Goal: Task Accomplishment & Management: Manage account settings

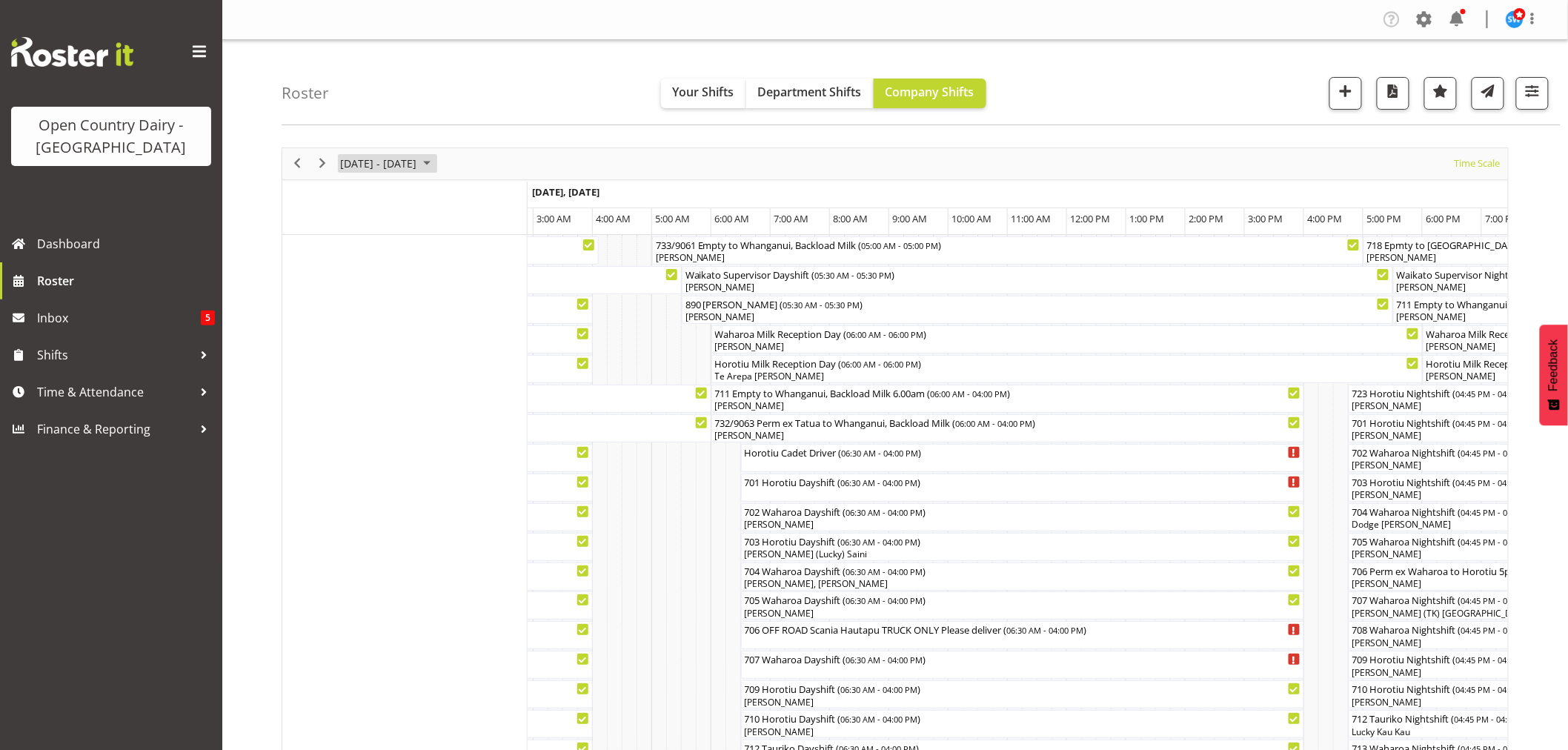
click at [418, 160] on span "[DATE] - [DATE]" at bounding box center [378, 163] width 79 height 18
click at [494, 348] on span "31" at bounding box center [498, 352] width 22 height 22
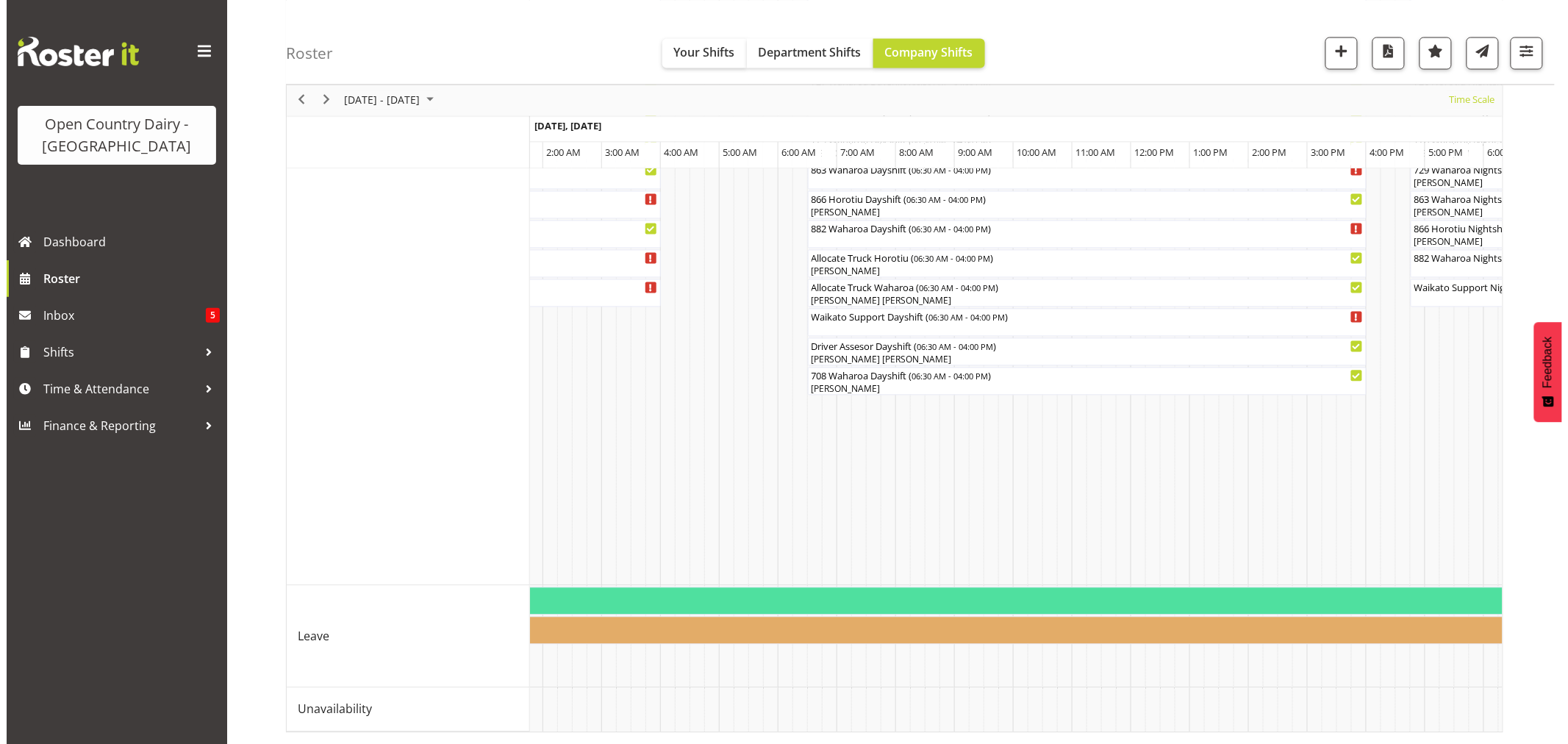
scroll to position [706, 0]
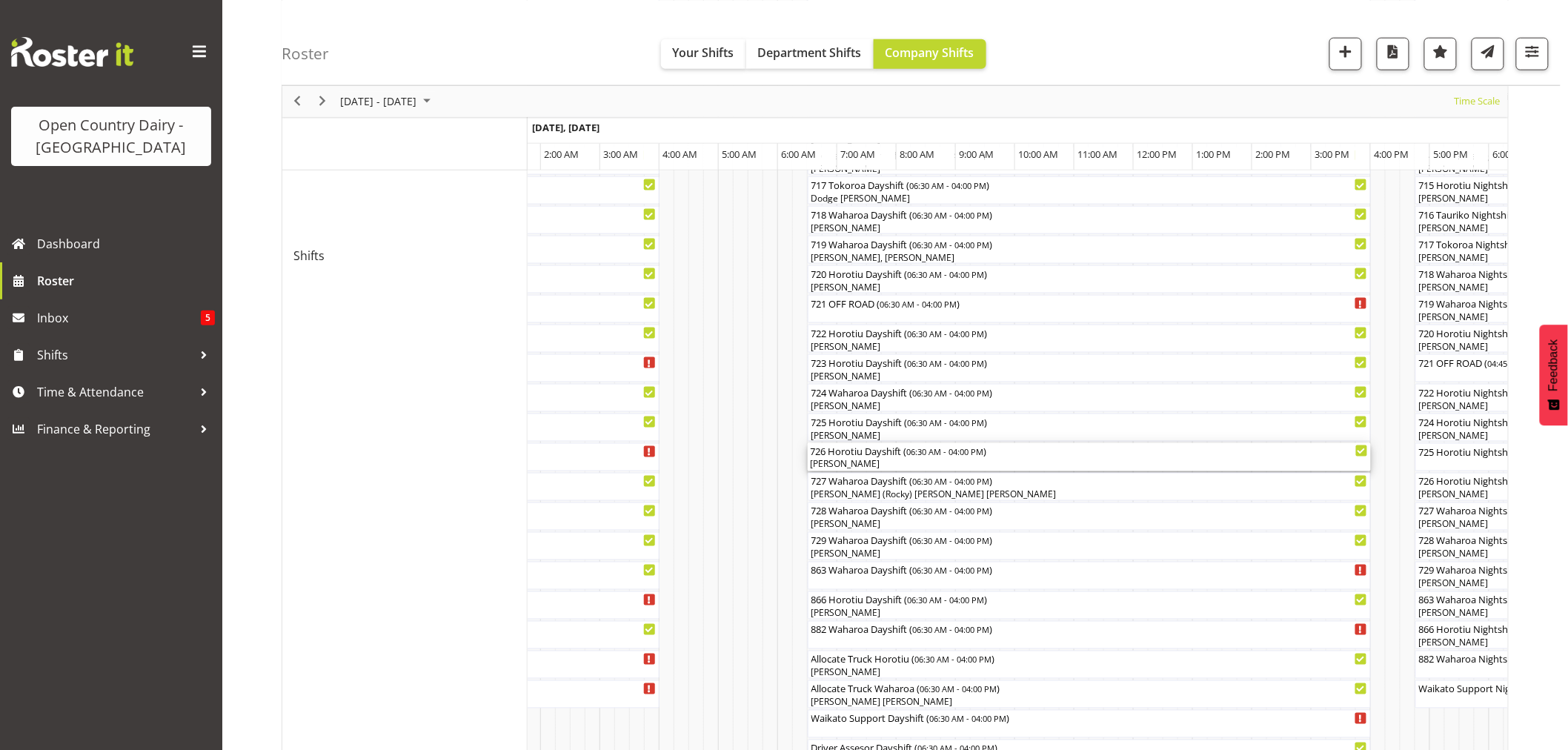
click at [841, 462] on div "[PERSON_NAME]" at bounding box center [1089, 464] width 557 height 13
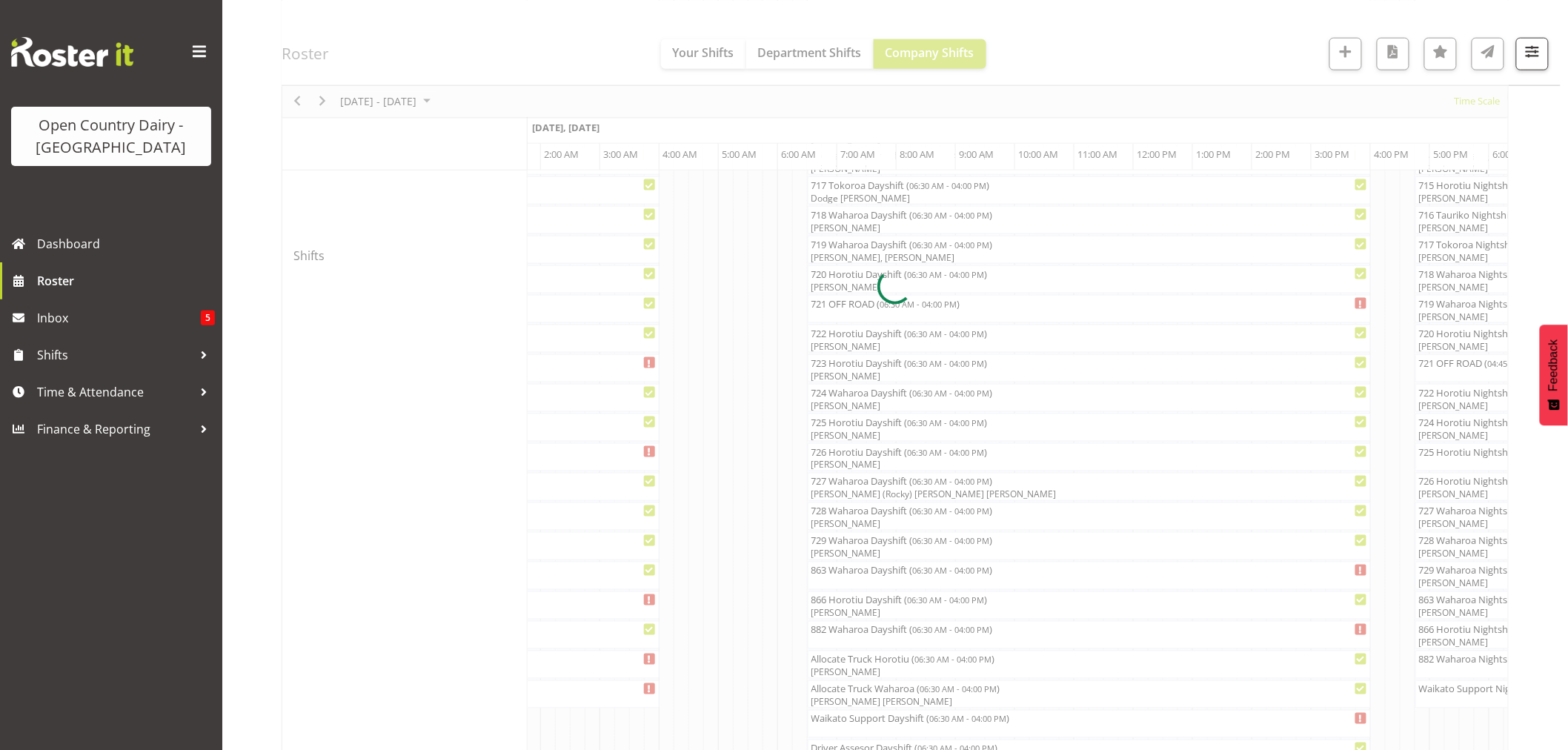
click at [841, 462] on div at bounding box center [895, 287] width 1227 height 1702
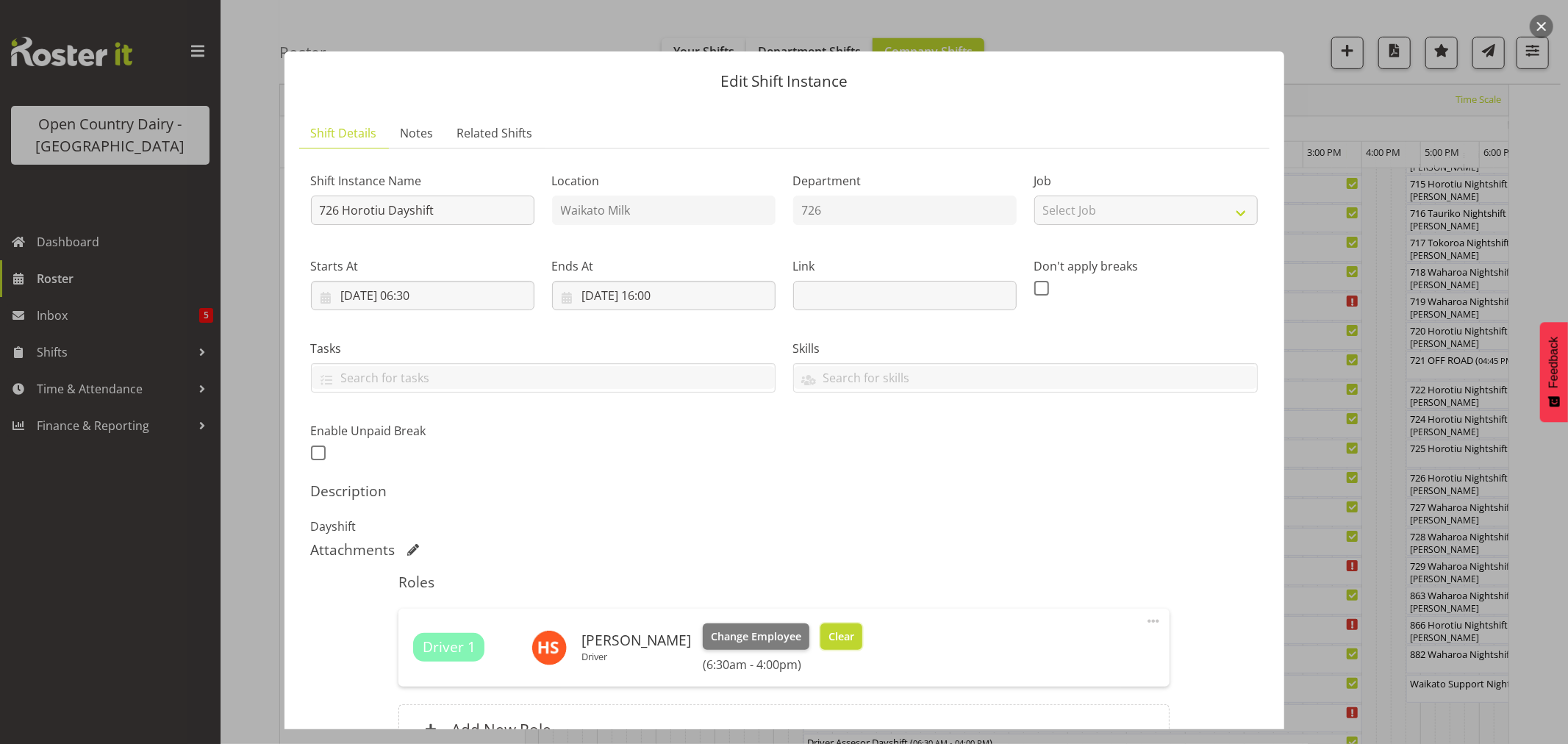
click at [835, 638] on span "Clear" at bounding box center [842, 636] width 26 height 16
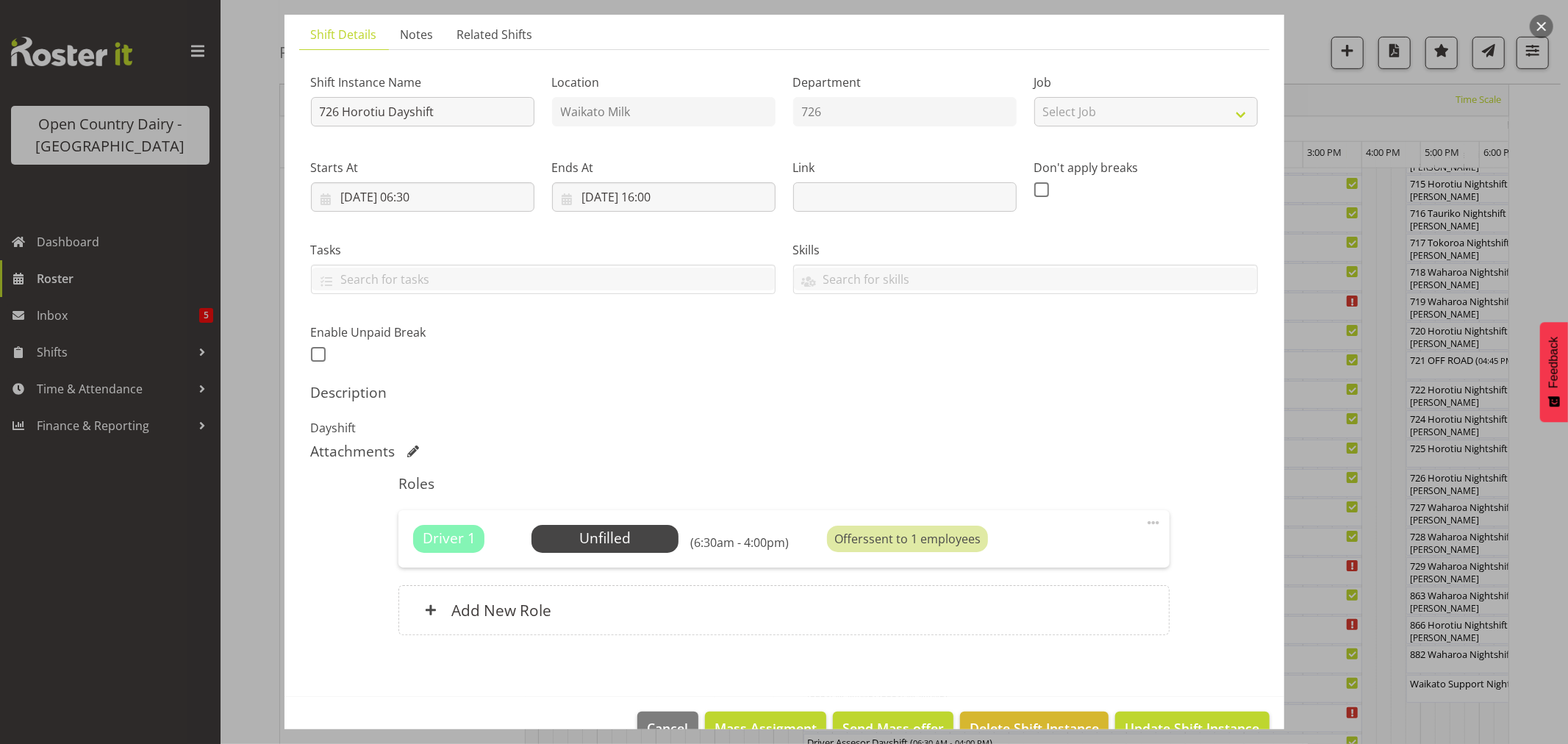
scroll to position [135, 0]
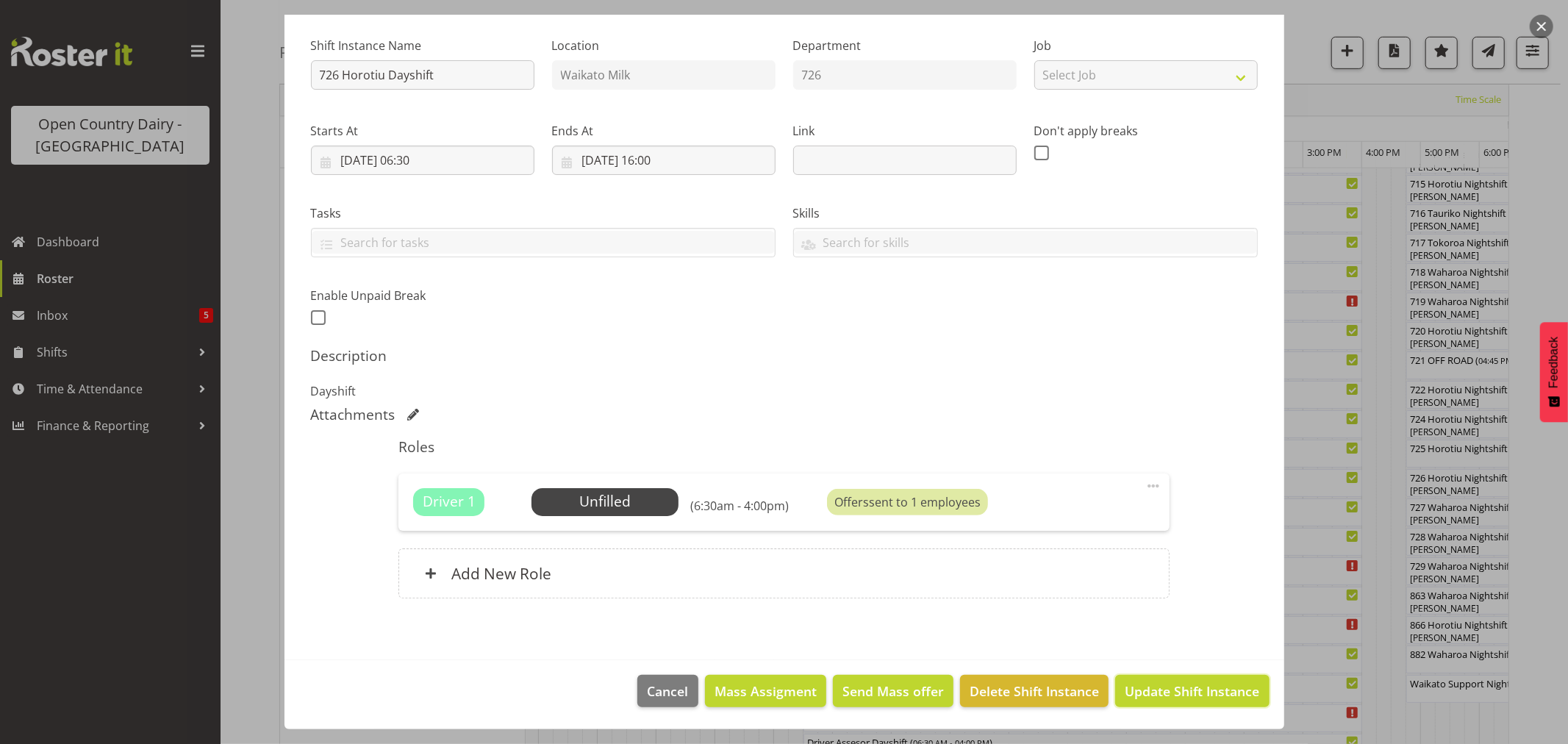
click at [1158, 694] on span "Update Shift Instance" at bounding box center [1192, 690] width 135 height 19
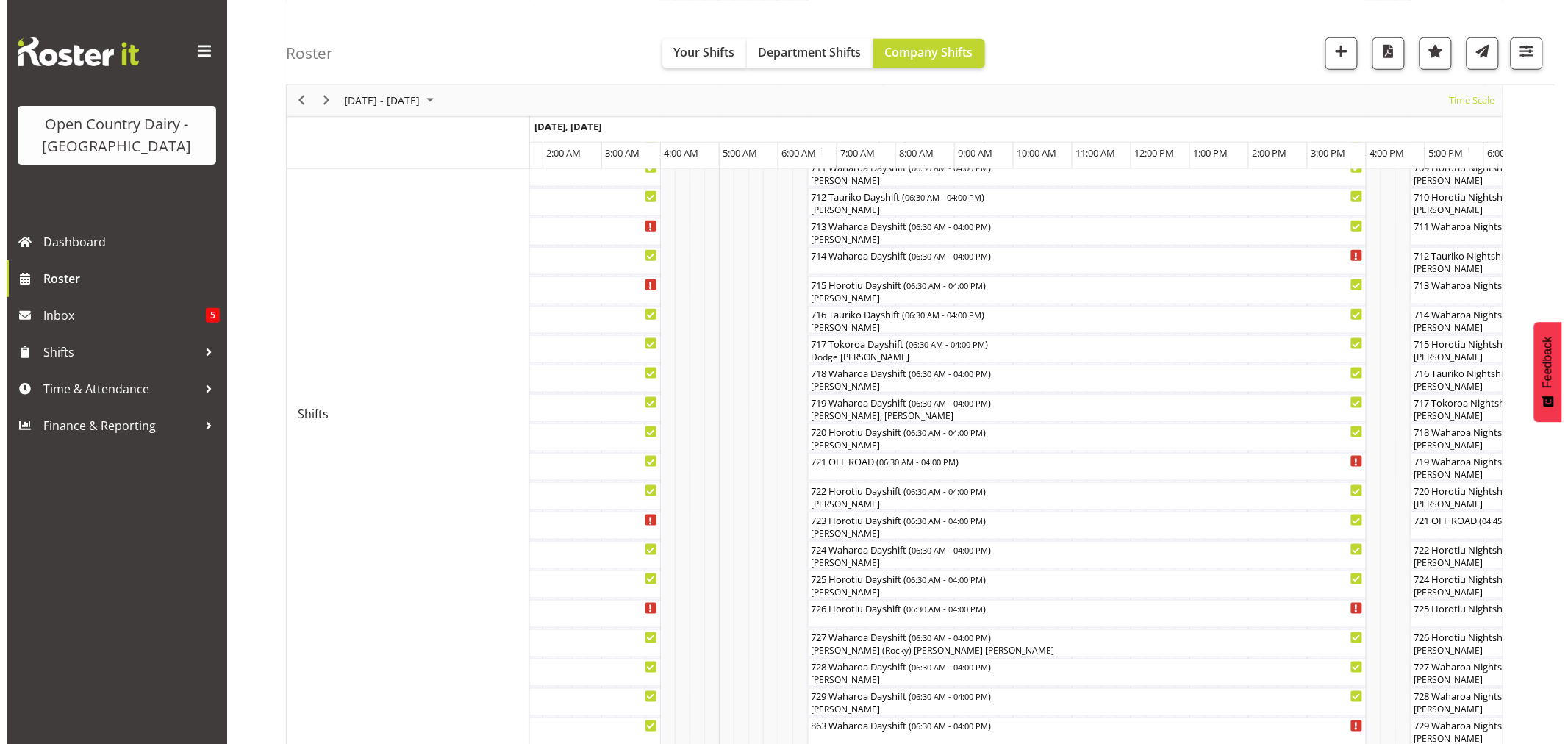
scroll to position [571, 0]
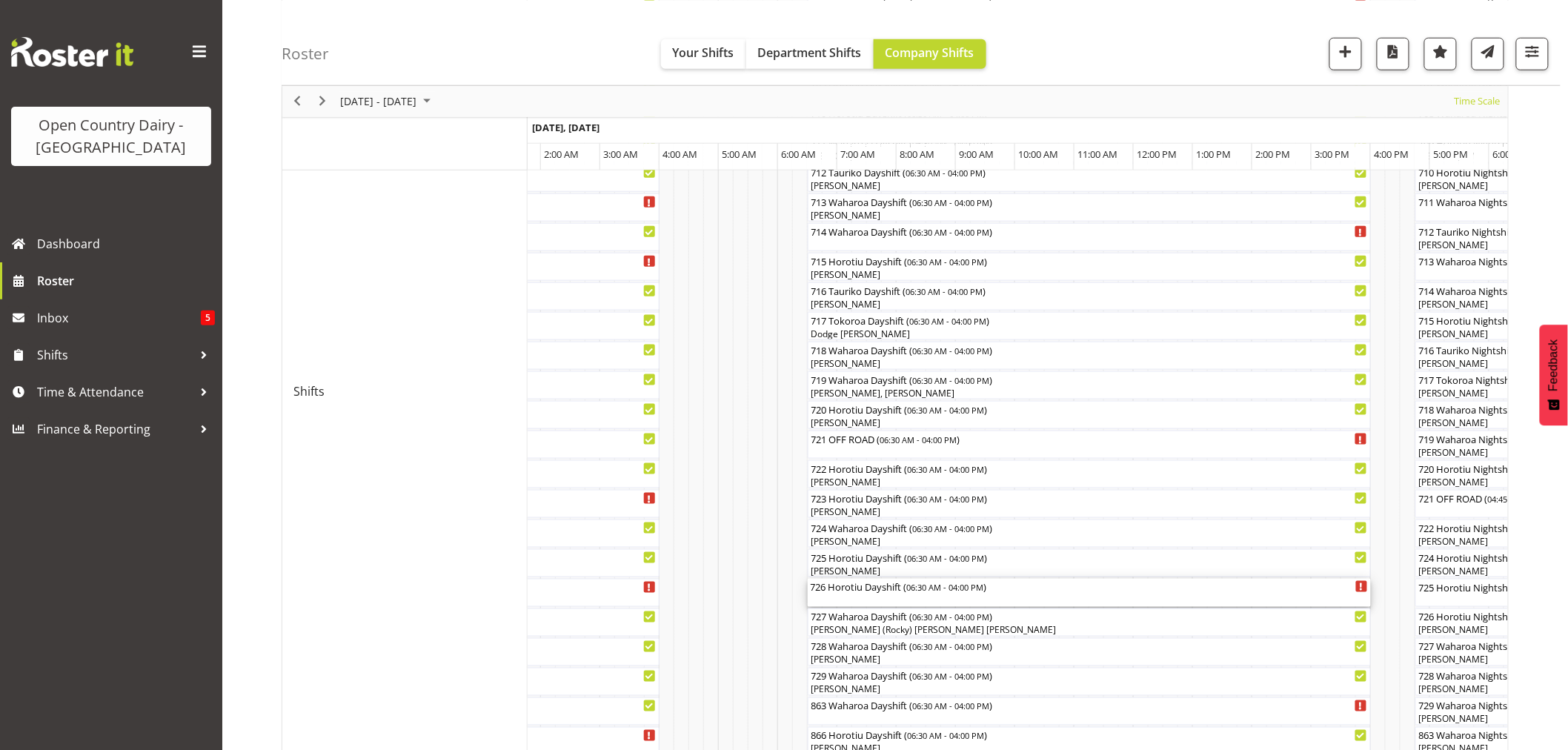
click at [876, 594] on div "726 Horotiu Dayshift ( 06:30 AM - 04:00 PM )" at bounding box center [1089, 593] width 557 height 29
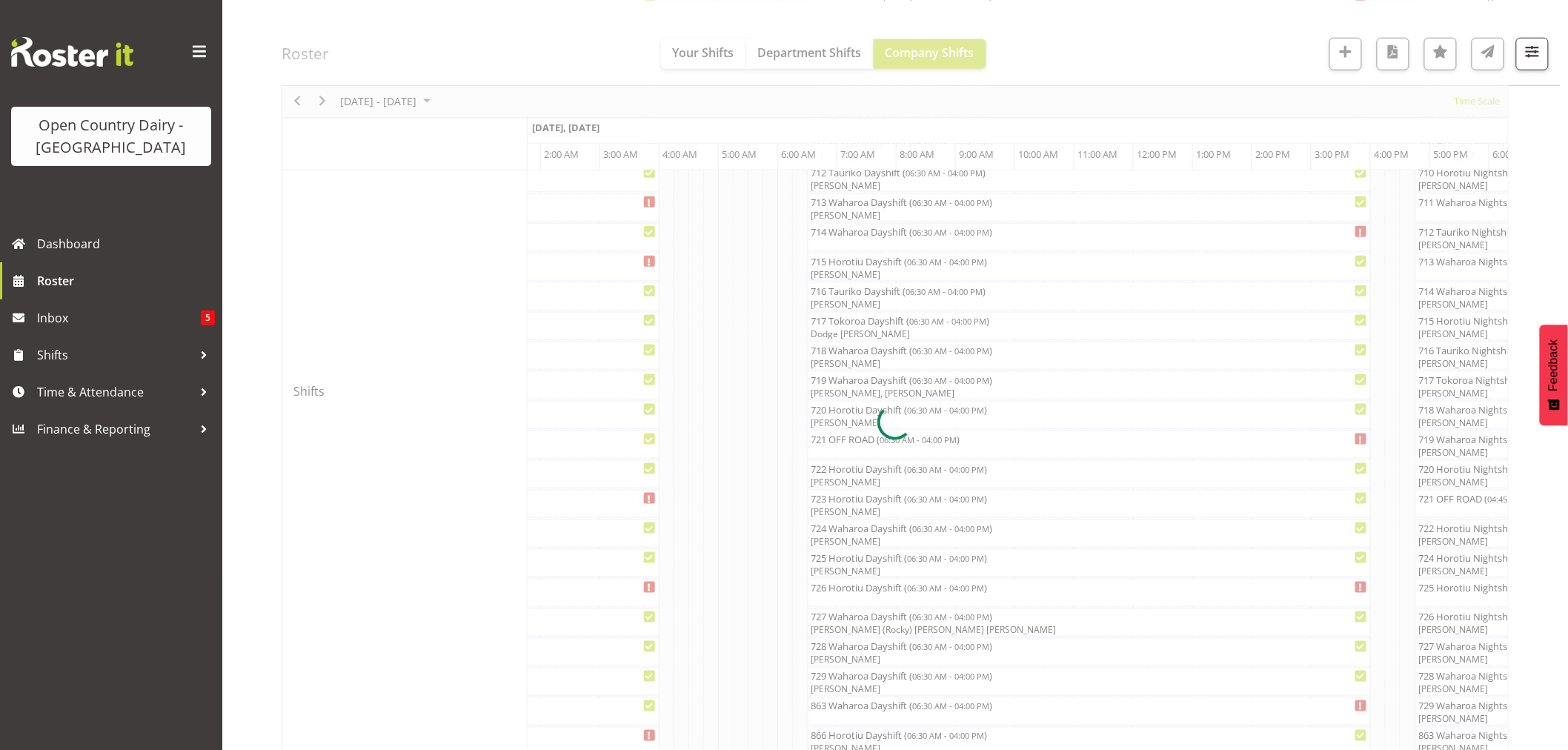
click at [876, 594] on div at bounding box center [895, 422] width 1227 height 1702
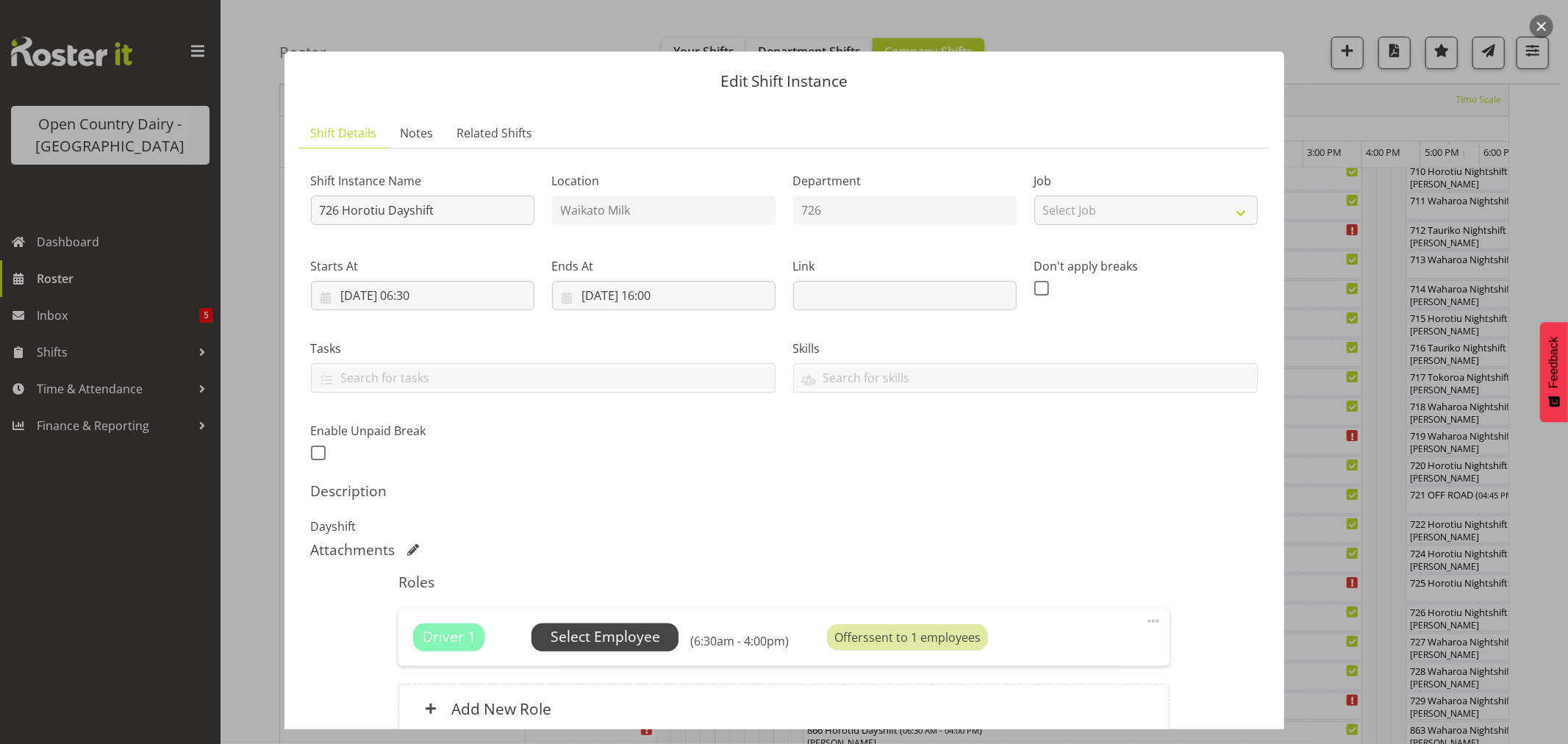
click at [625, 635] on span "Select Employee" at bounding box center [605, 637] width 109 height 21
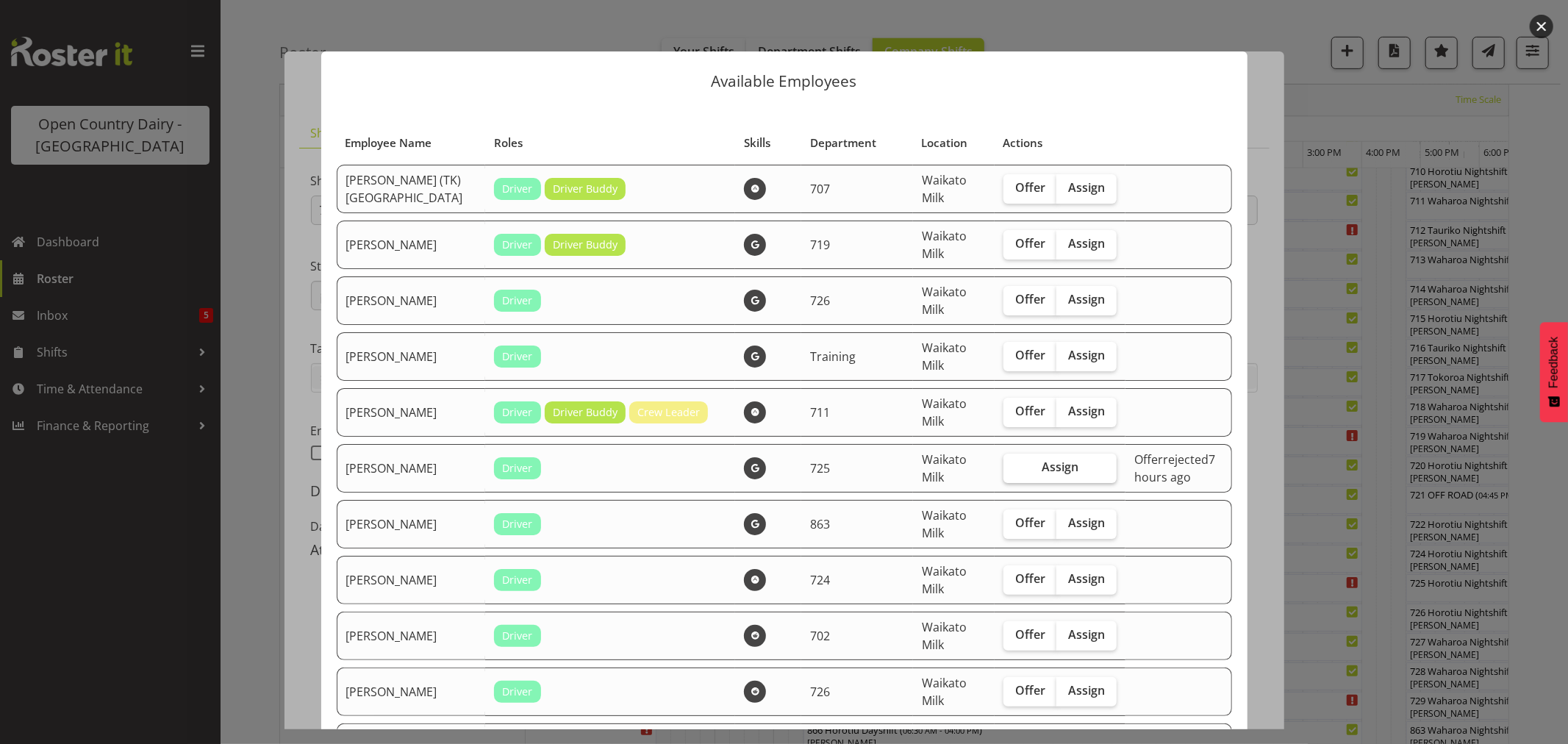
click at [1011, 466] on label "Assign" at bounding box center [1060, 468] width 113 height 29
click at [1011, 466] on input "Assign" at bounding box center [1008, 467] width 10 height 10
checkbox input "true"
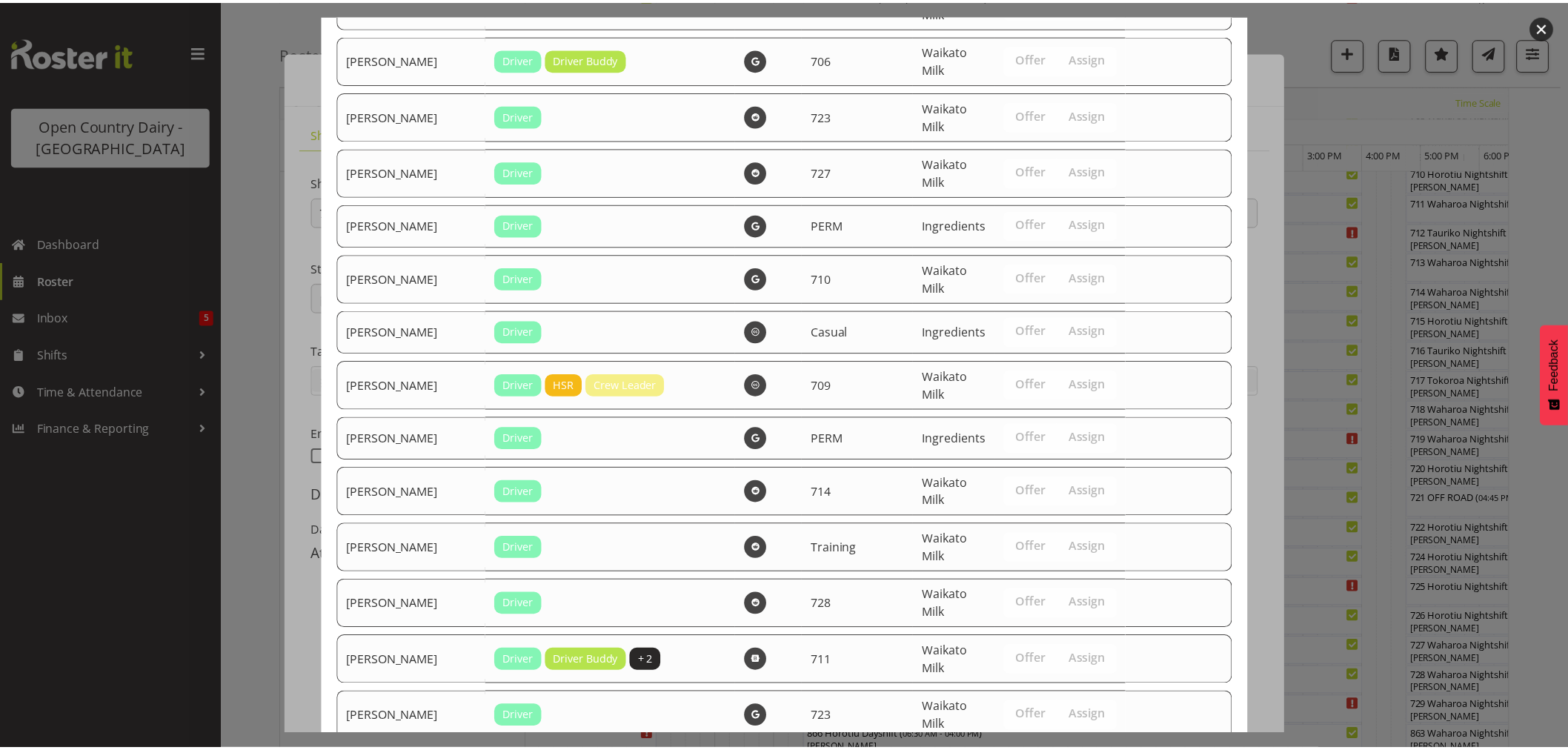
scroll to position [3208, 0]
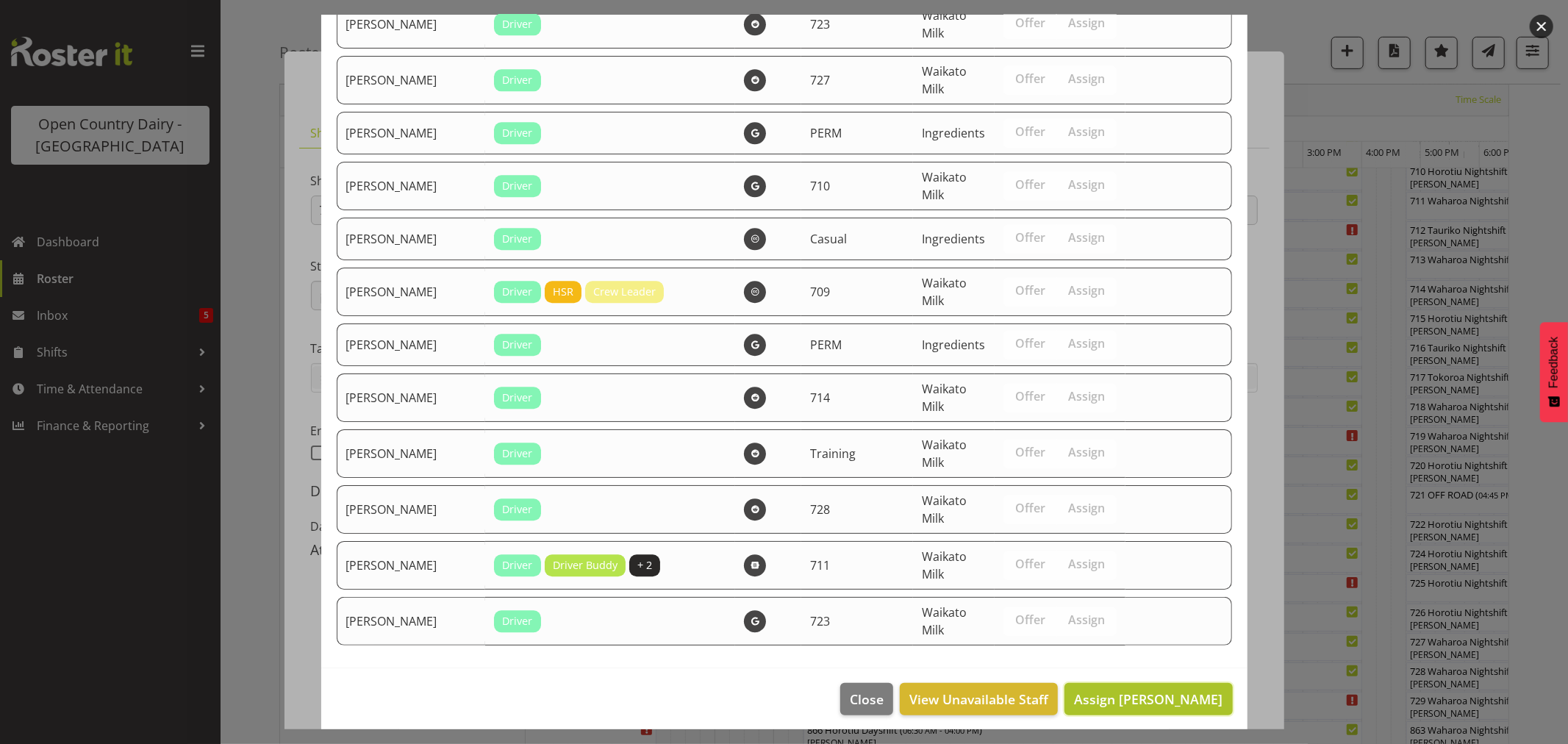
click at [1125, 690] on span "Assign [PERSON_NAME]" at bounding box center [1148, 699] width 148 height 18
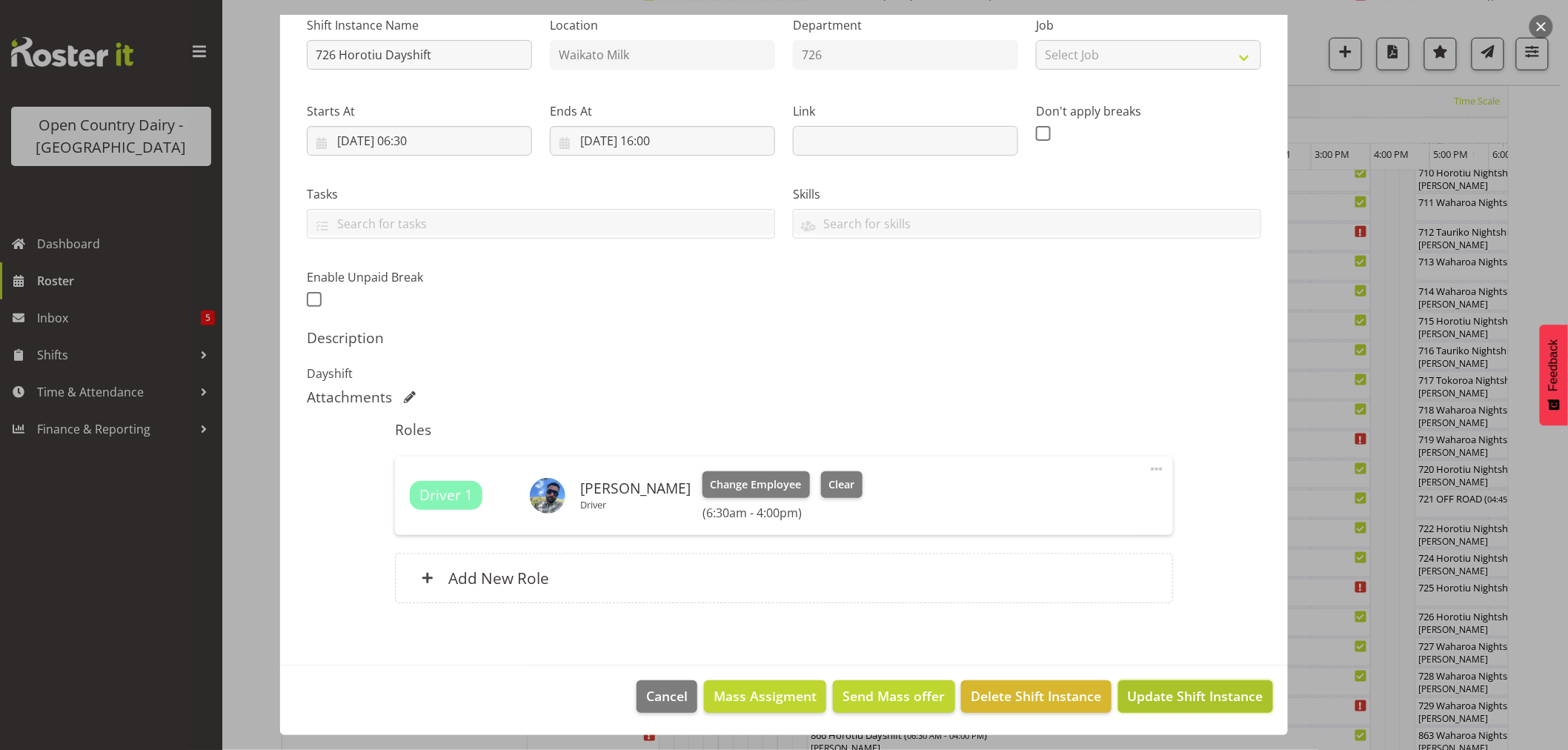
click at [1189, 691] on span "Update Shift Instance" at bounding box center [1196, 696] width 136 height 19
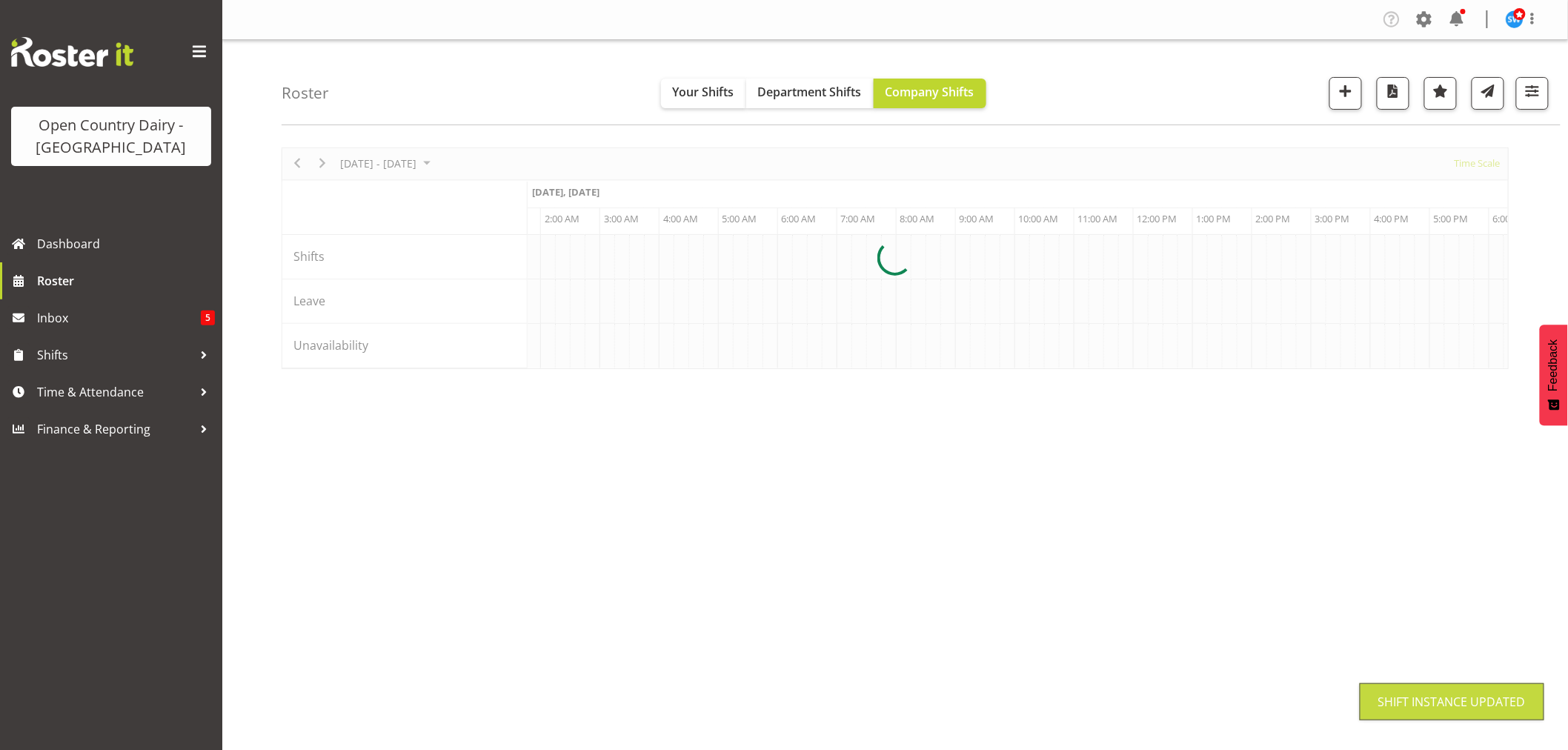
scroll to position [0, 0]
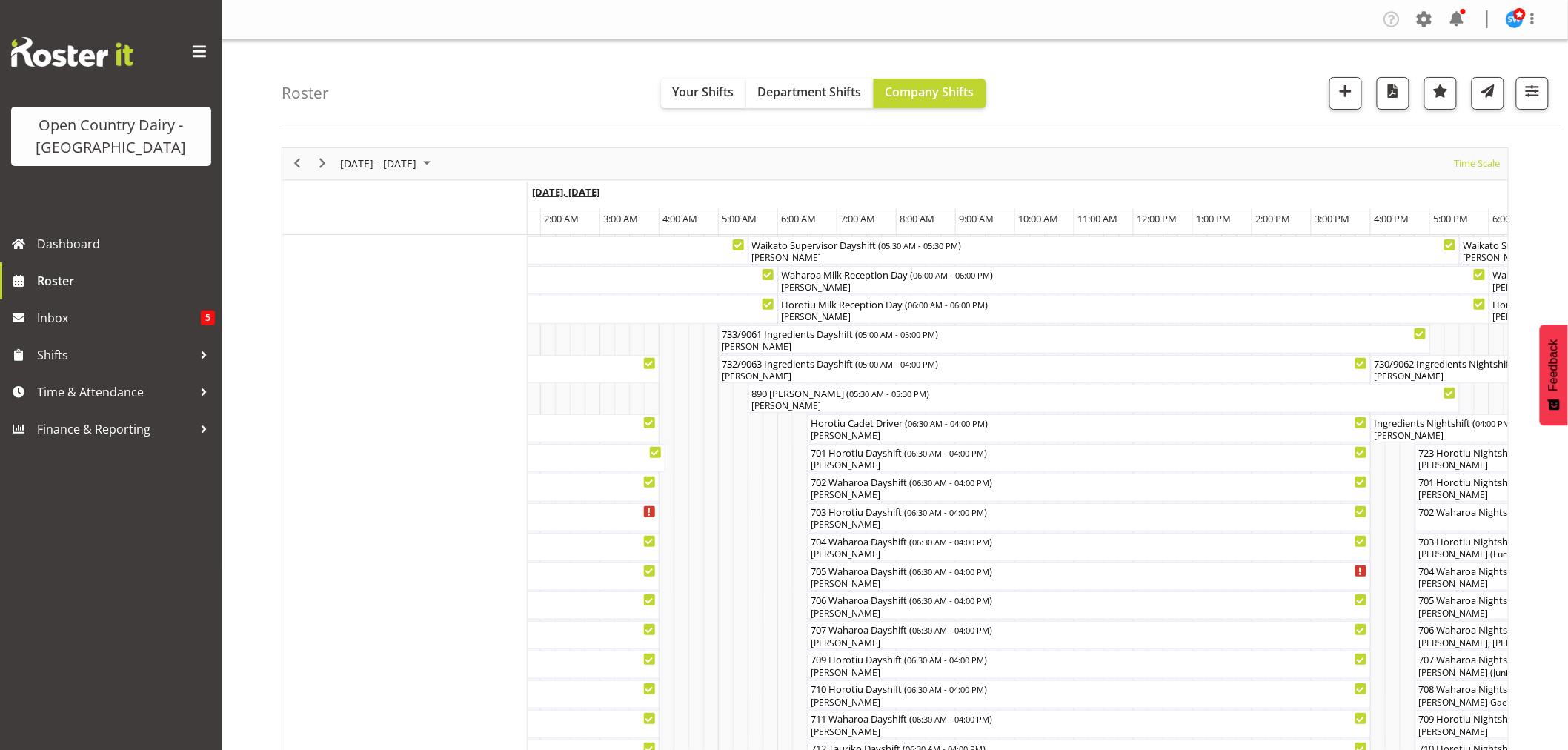
click at [571, 191] on span "[DATE], [DATE]" at bounding box center [566, 191] width 68 height 13
click at [405, 164] on span "[DATE] - [DATE]" at bounding box center [378, 163] width 79 height 18
click at [499, 196] on span "next month" at bounding box center [496, 200] width 26 height 27
click at [426, 249] on span "4" at bounding box center [427, 252] width 22 height 22
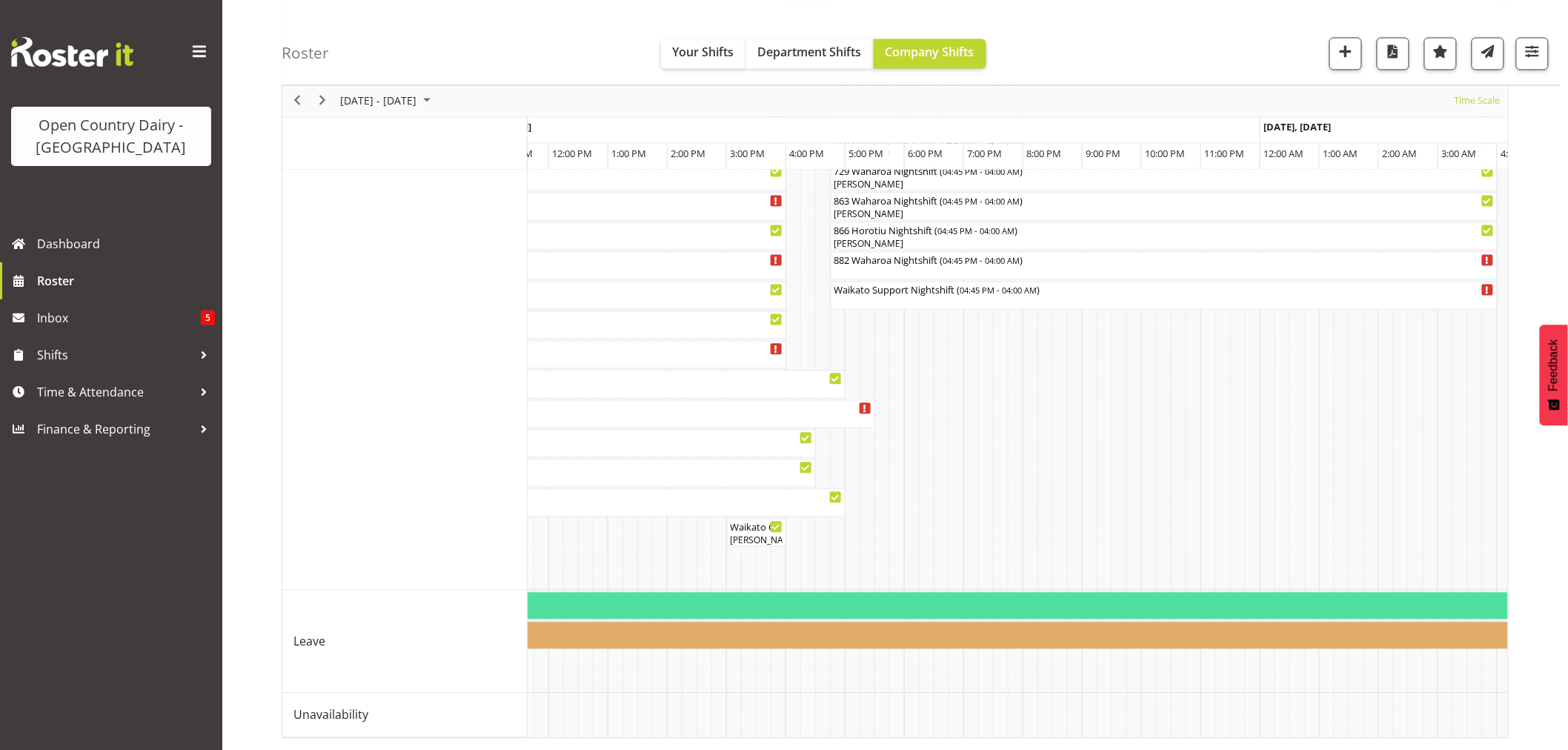
scroll to position [0, 3640]
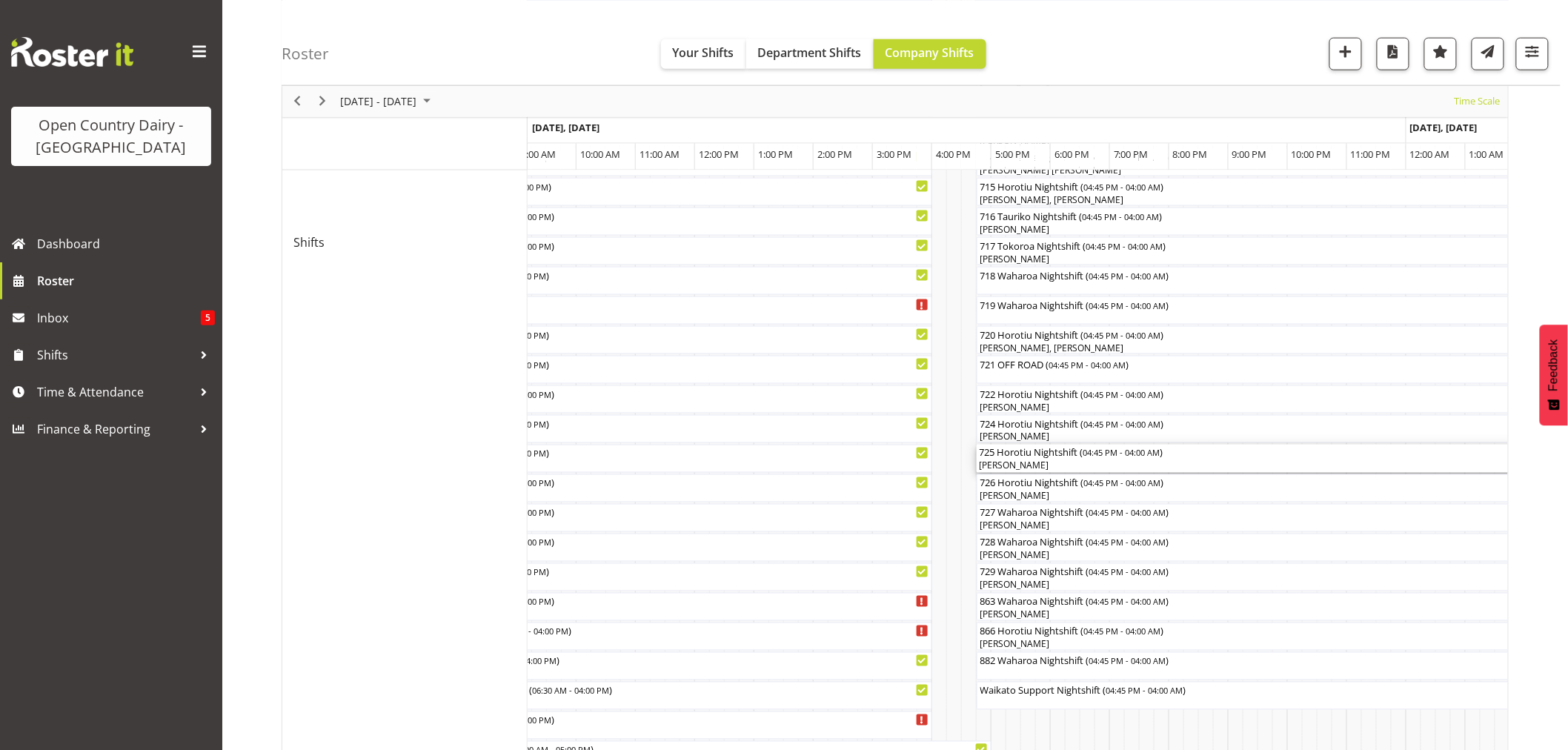
click at [1058, 460] on div "[PERSON_NAME]" at bounding box center [1310, 466] width 661 height 13
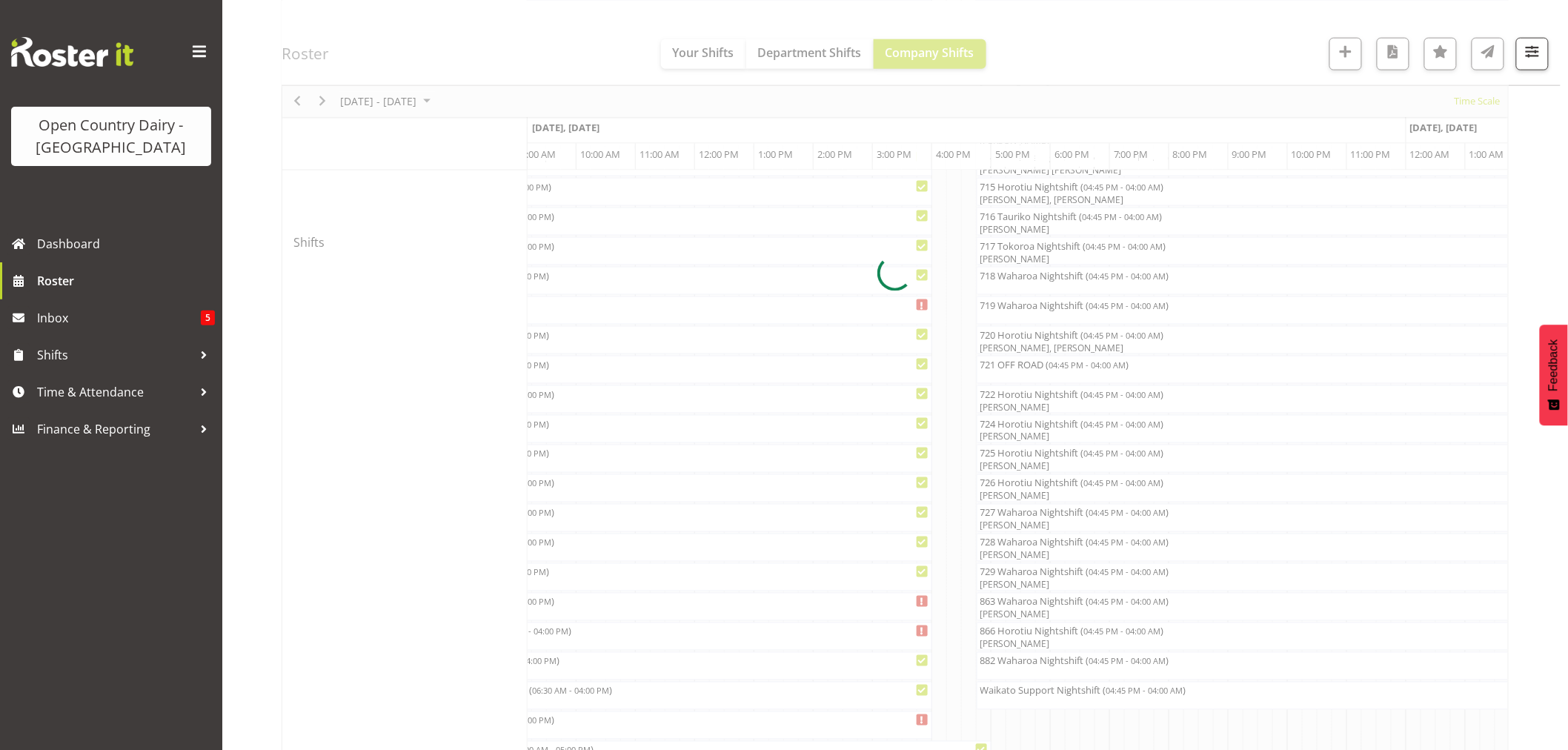
click at [1058, 460] on div at bounding box center [895, 274] width 1227 height 1732
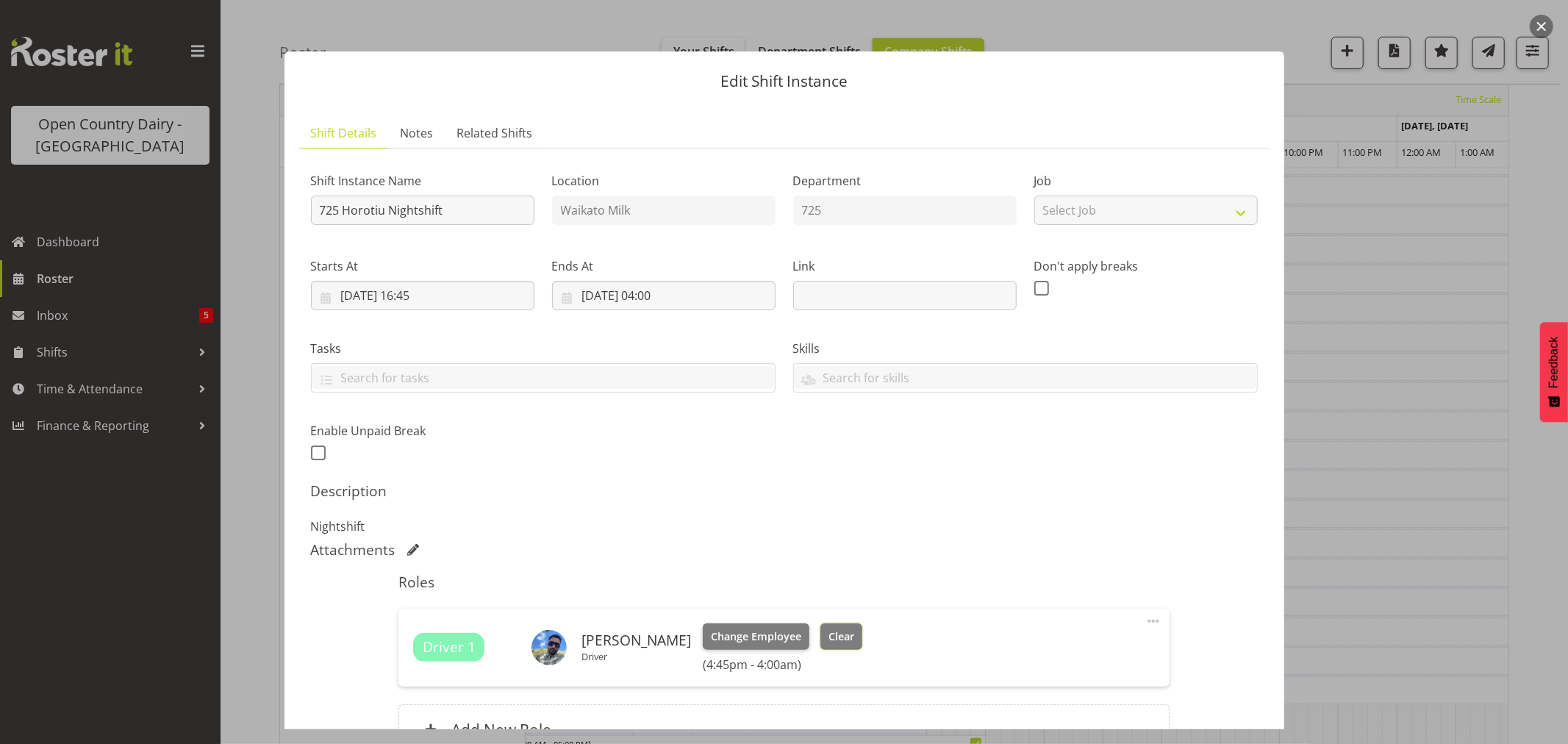
click at [854, 633] on span "Clear" at bounding box center [842, 636] width 26 height 16
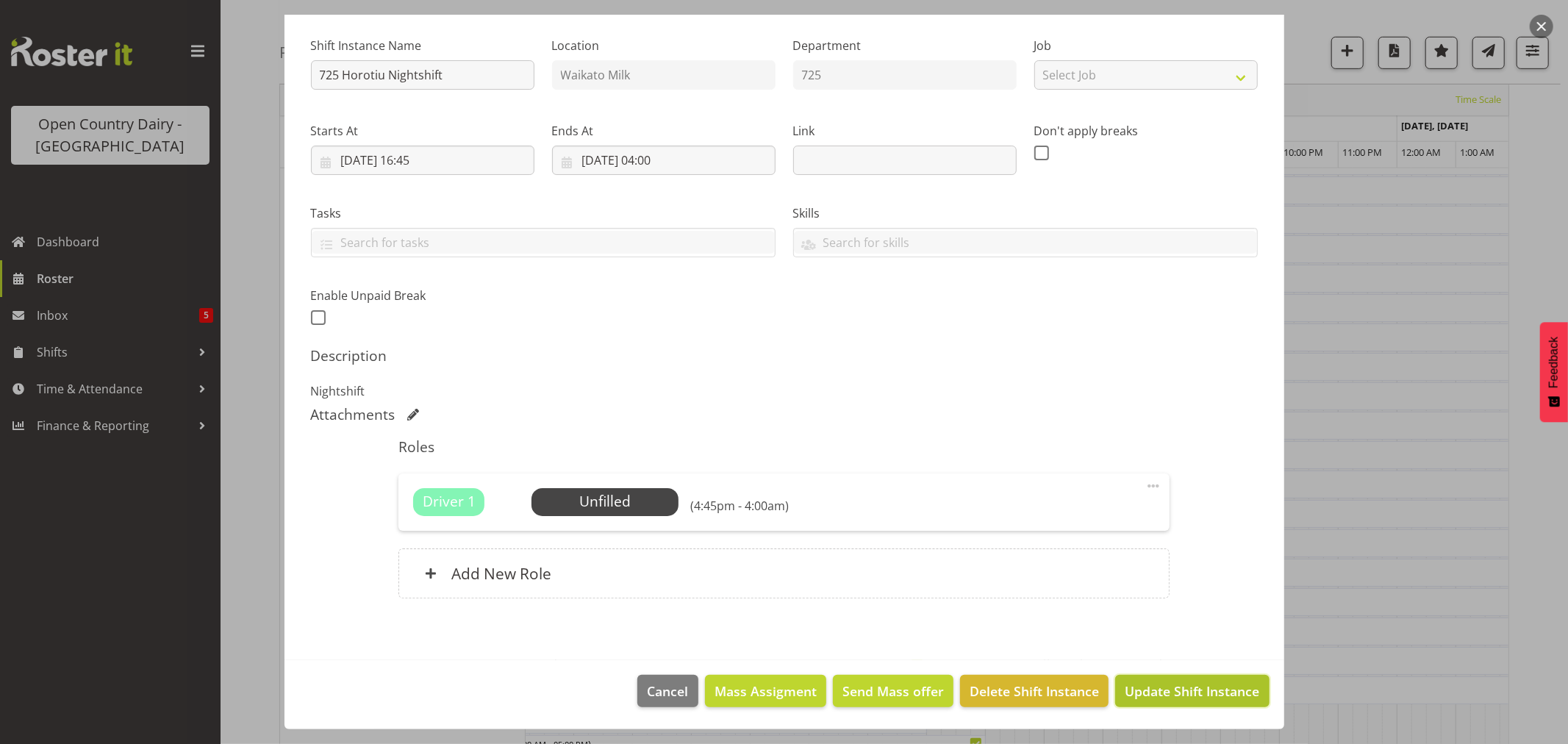
click at [1200, 687] on span "Update Shift Instance" at bounding box center [1192, 690] width 135 height 19
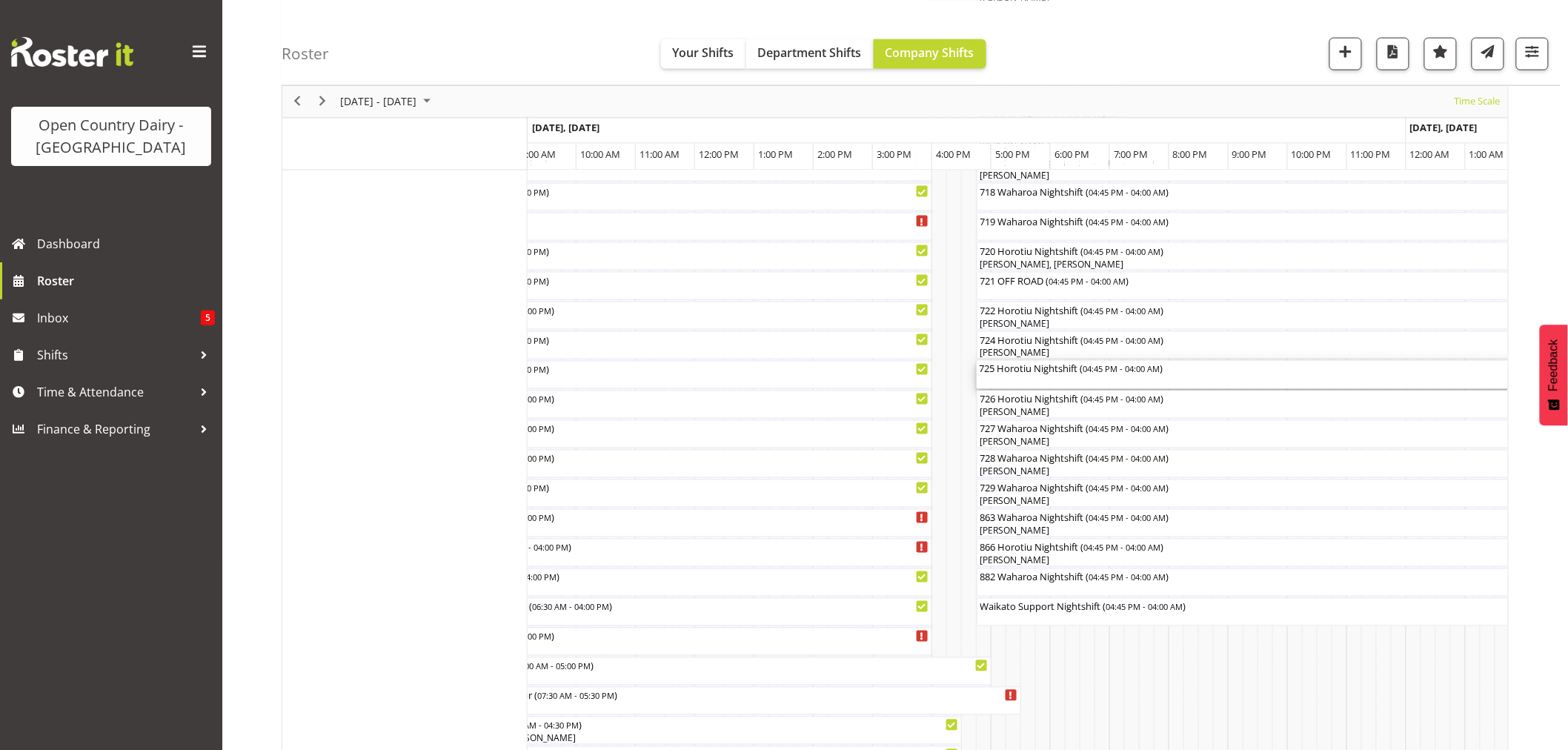
click at [1018, 372] on div "725 Horotiu Nightshift ( 04:45 PM - 04:00 AM )" at bounding box center [1310, 368] width 661 height 15
click at [0, 0] on div at bounding box center [0, 0] width 0 height 0
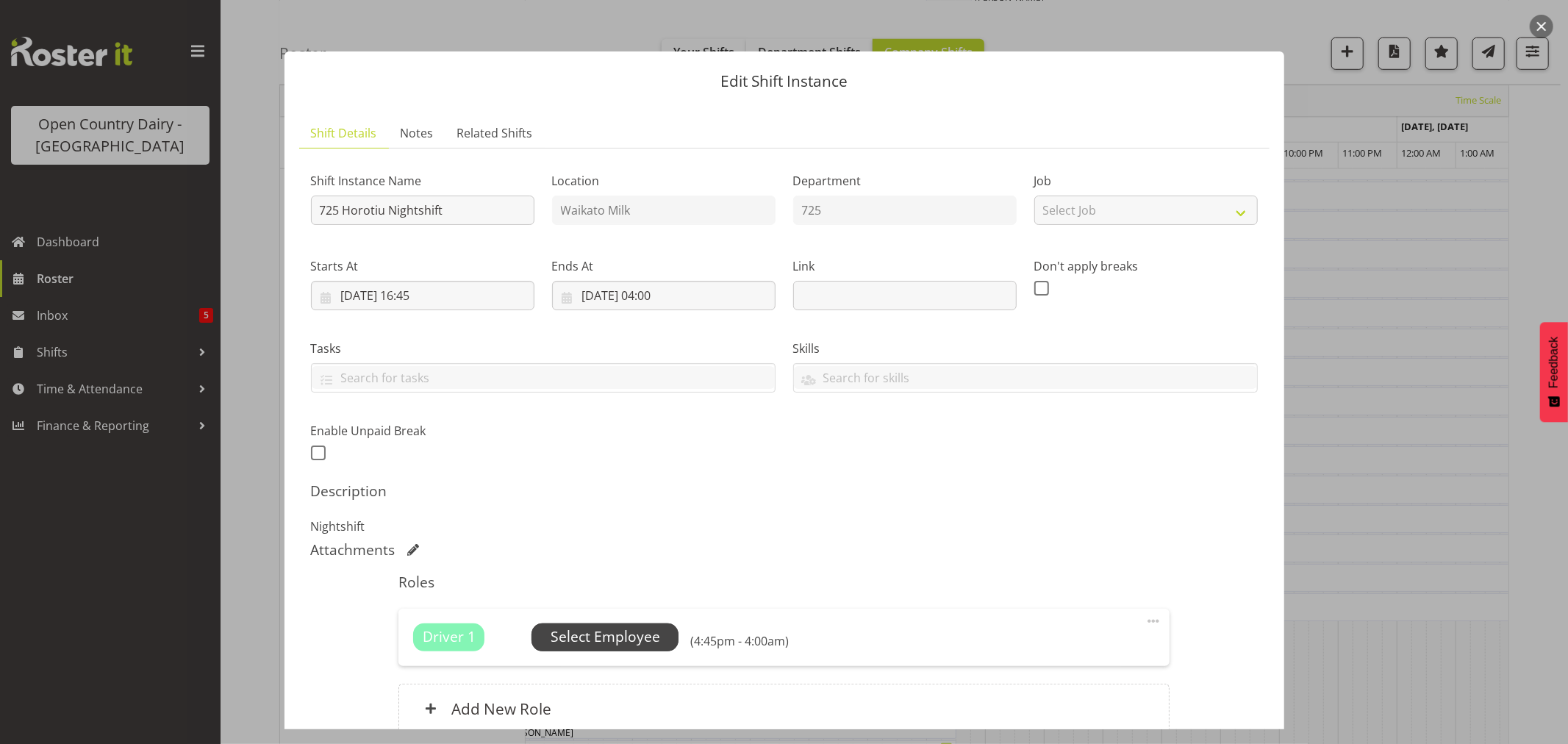
click at [569, 631] on span "Select Employee" at bounding box center [605, 637] width 109 height 21
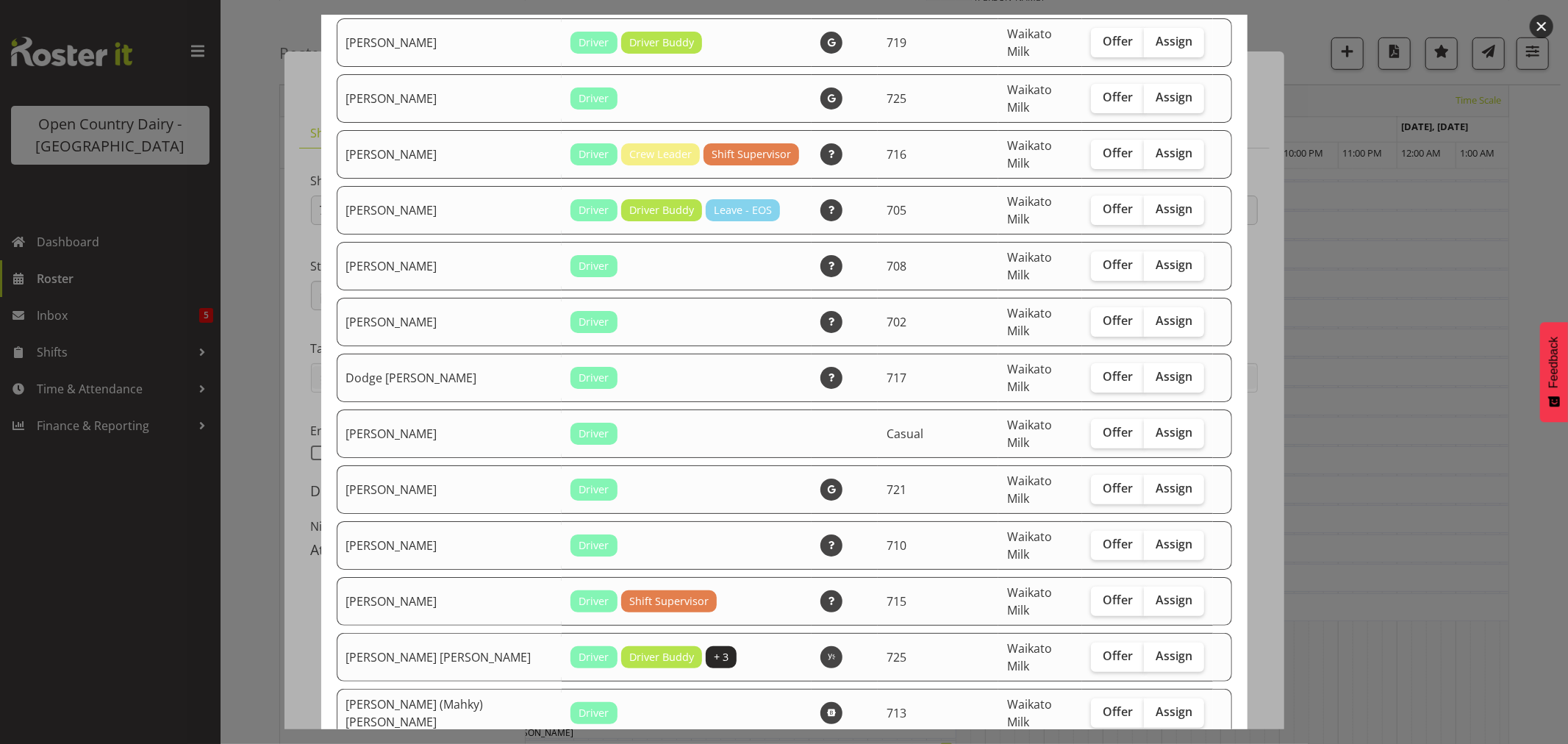
scroll to position [327, 0]
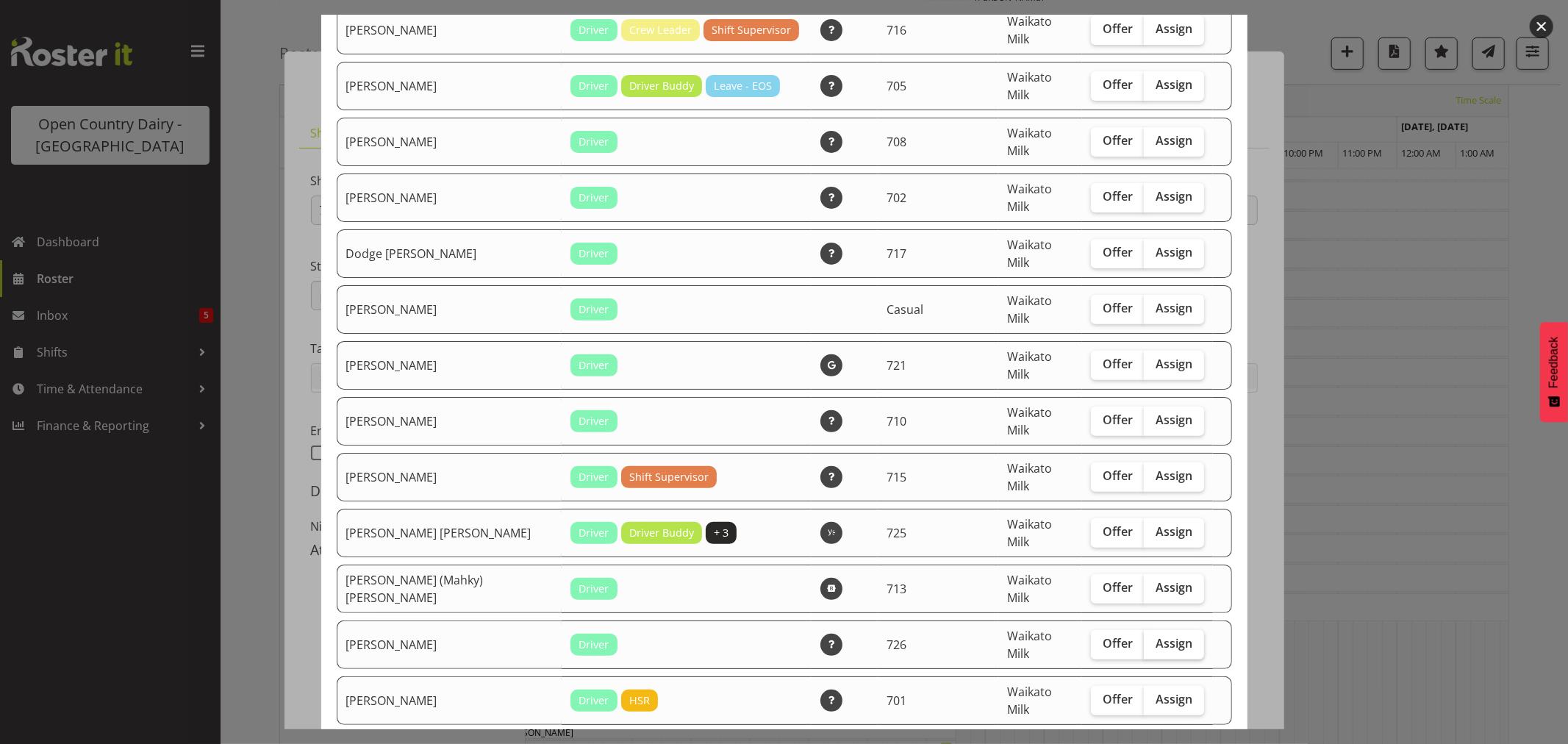
click at [1156, 636] on span "Assign" at bounding box center [1174, 643] width 37 height 15
click at [1144, 639] on input "Assign" at bounding box center [1148, 644] width 10 height 10
checkbox input "true"
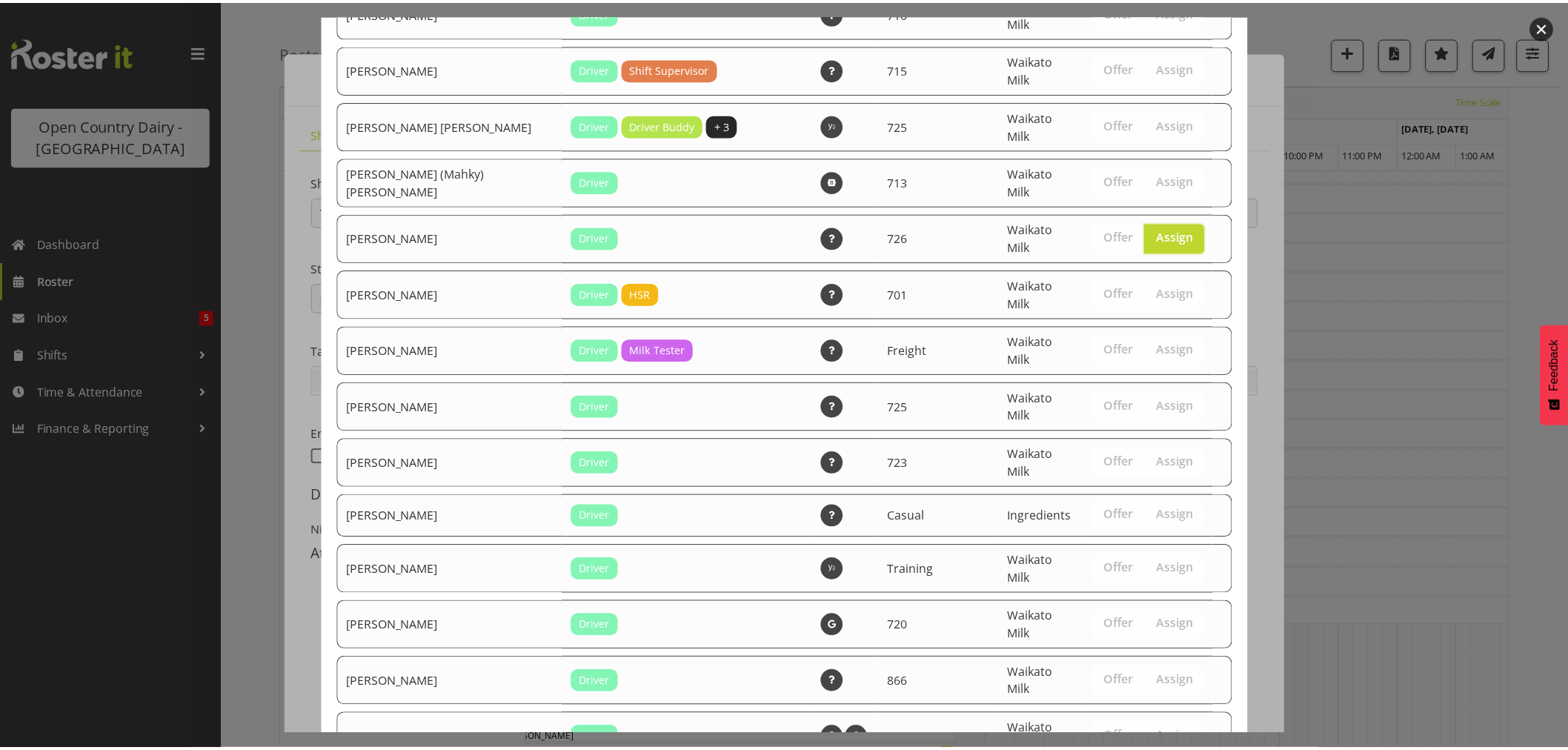
scroll to position [1386, 0]
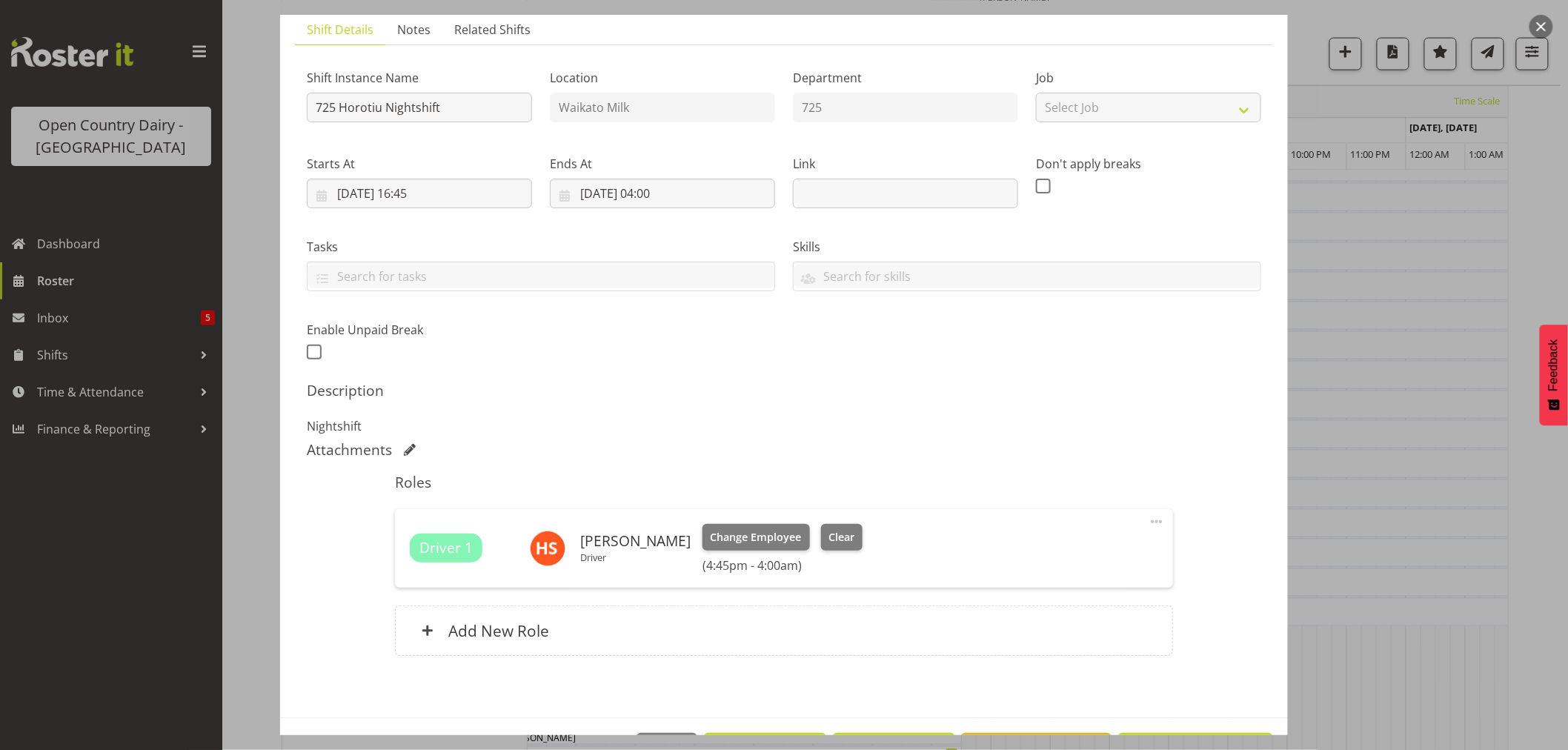
scroll to position [157, 0]
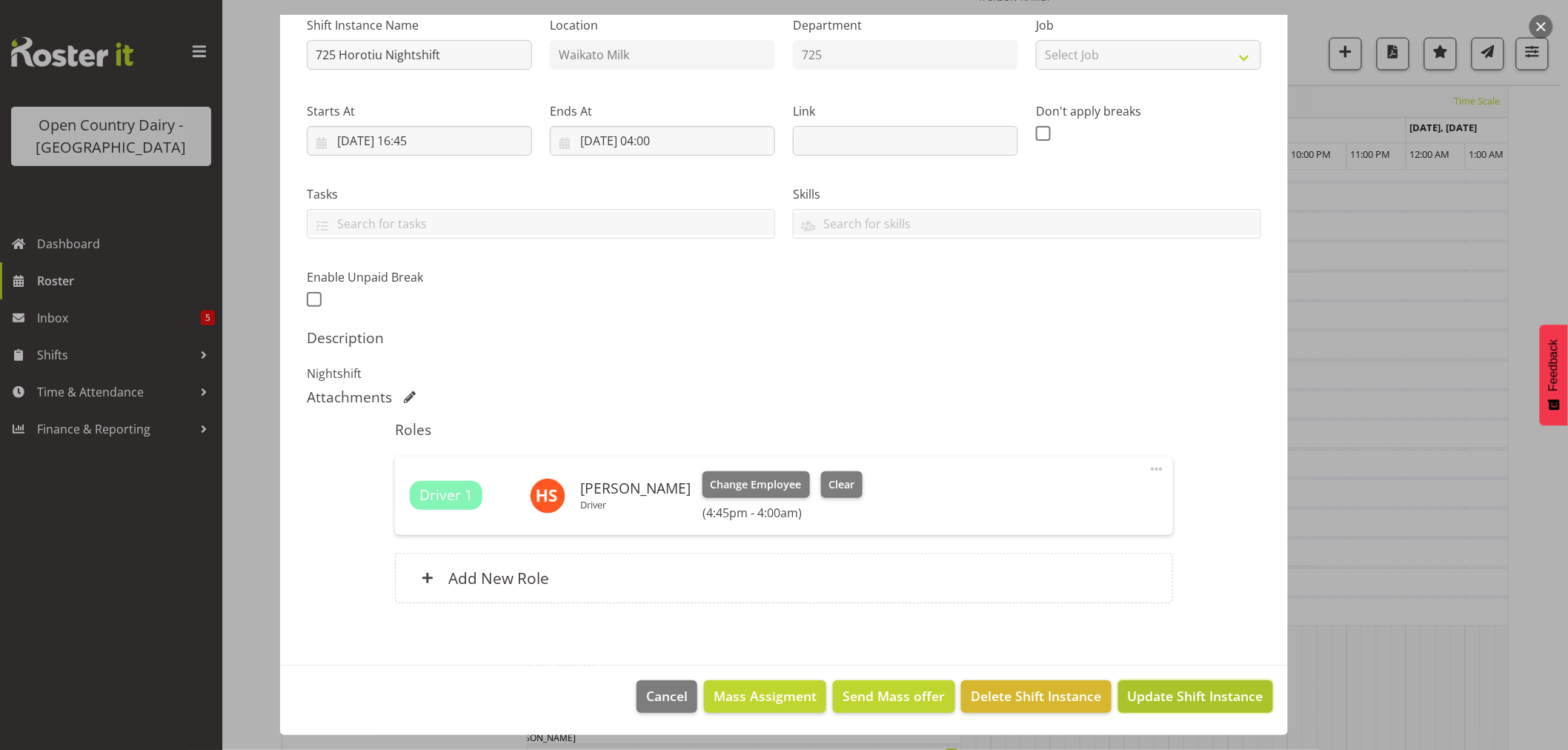
click at [1189, 691] on span "Update Shift Instance" at bounding box center [1196, 696] width 136 height 19
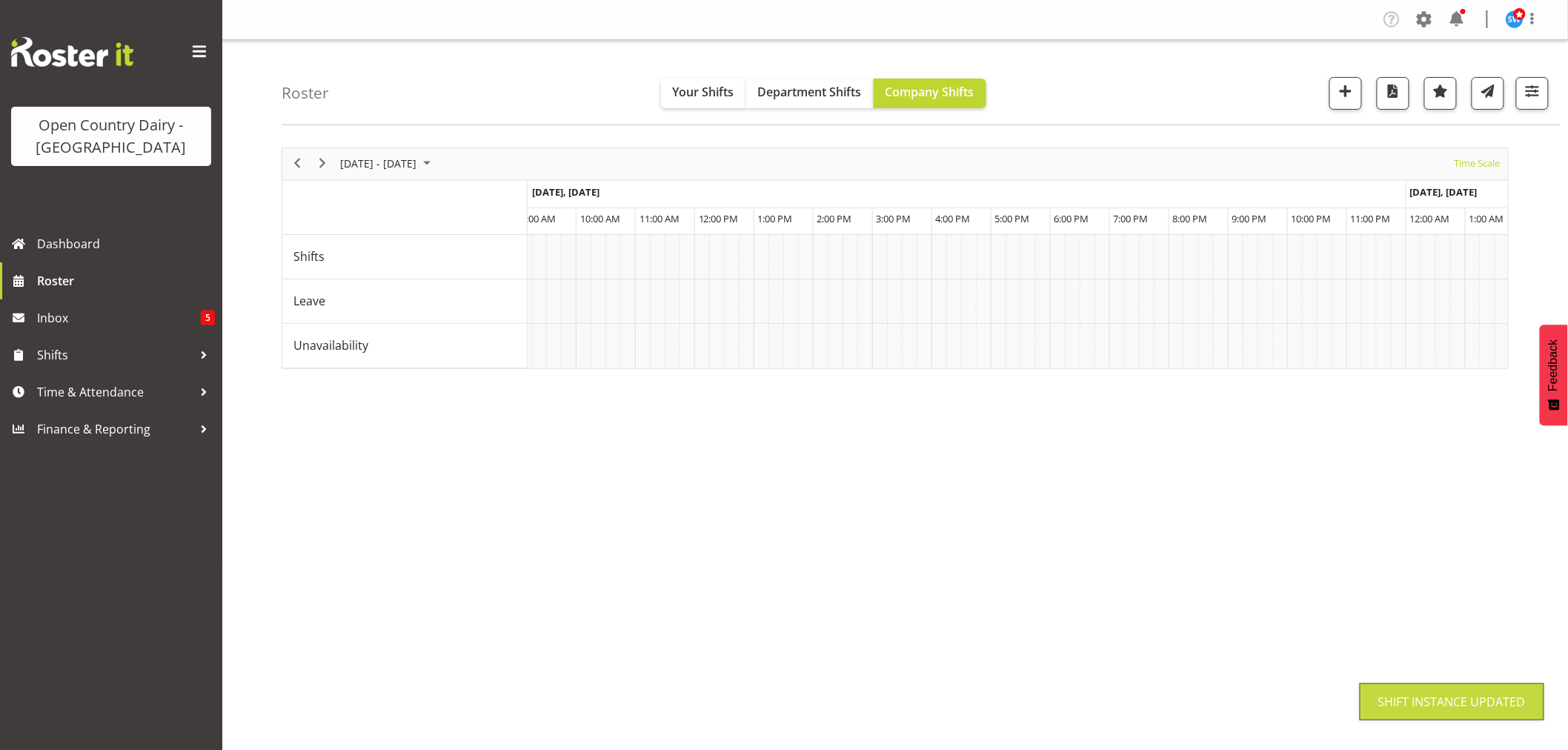
scroll to position [0, 0]
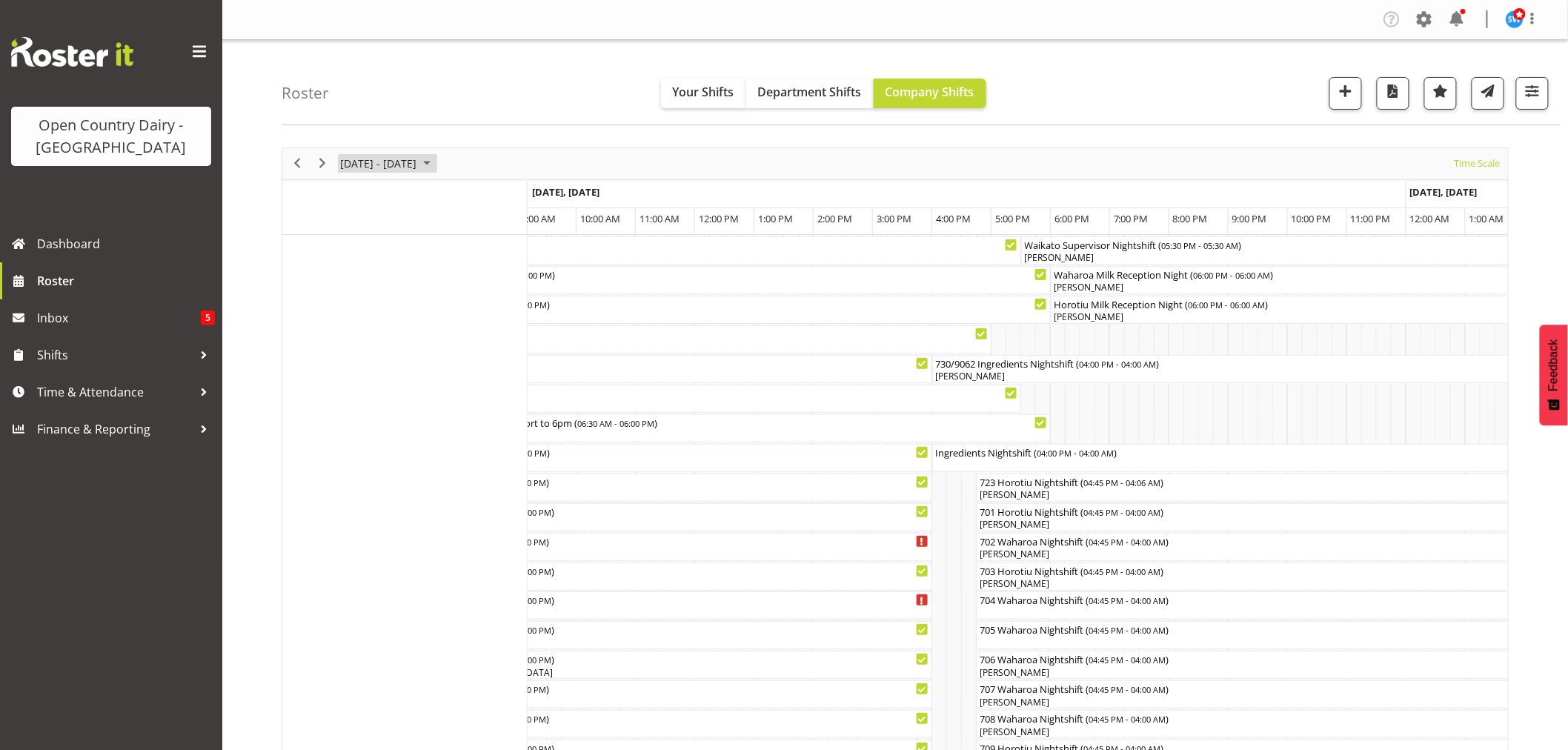
click at [373, 160] on span "[DATE] - [DATE]" at bounding box center [378, 163] width 79 height 18
click at [492, 196] on span "next month" at bounding box center [496, 200] width 26 height 27
click at [468, 197] on span "previous month" at bounding box center [469, 200] width 26 height 27
click at [358, 328] on span "18" at bounding box center [355, 328] width 22 height 22
